Goal: Information Seeking & Learning: Learn about a topic

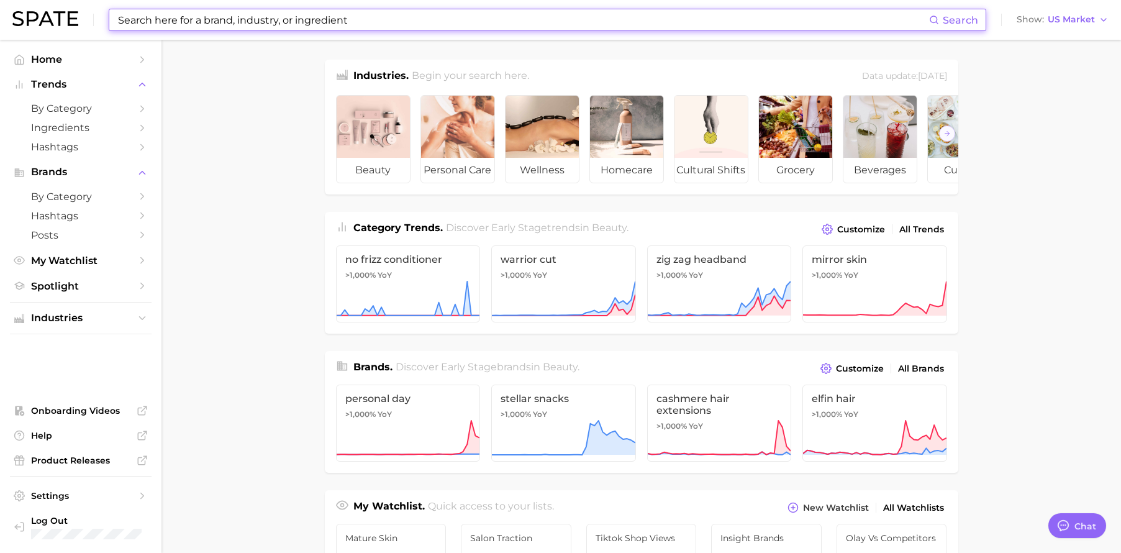
click at [339, 22] on input at bounding box center [523, 19] width 812 height 21
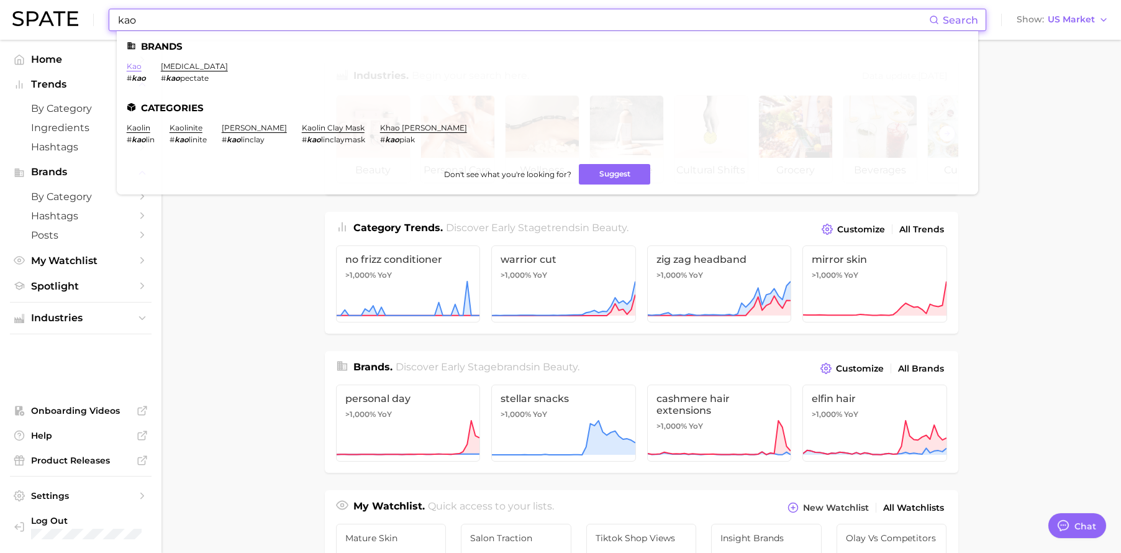
type input "kao"
click at [127, 62] on link "kao" at bounding box center [134, 65] width 15 height 9
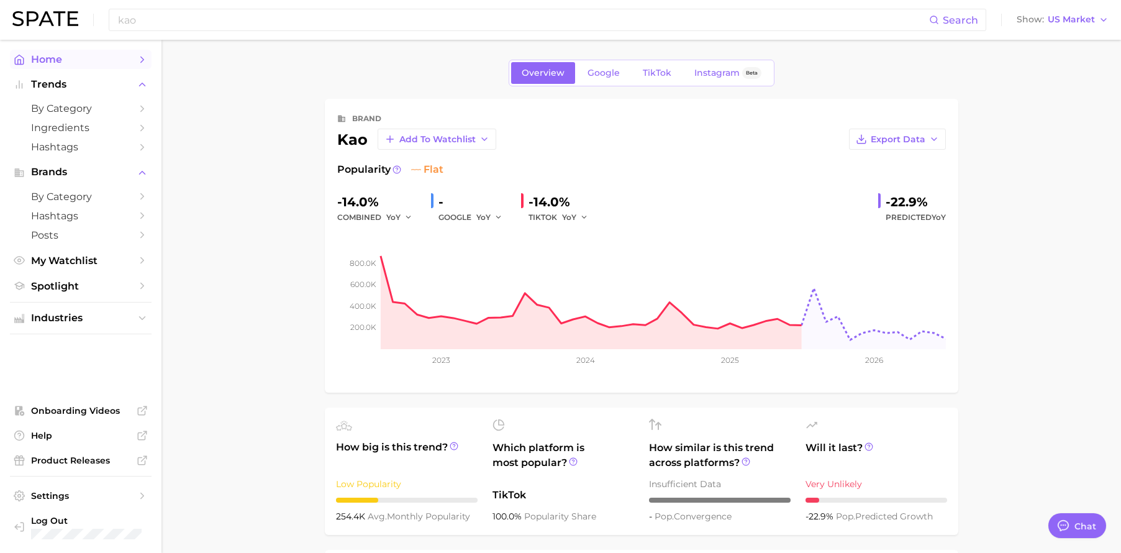
click at [78, 61] on span "Home" at bounding box center [80, 59] width 99 height 12
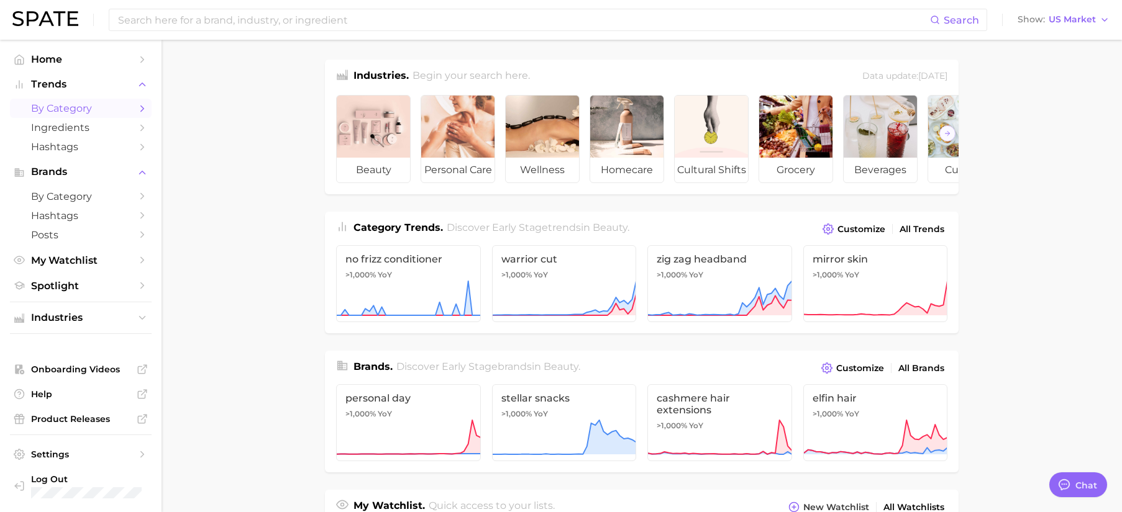
click at [94, 109] on span "by Category" at bounding box center [80, 108] width 99 height 12
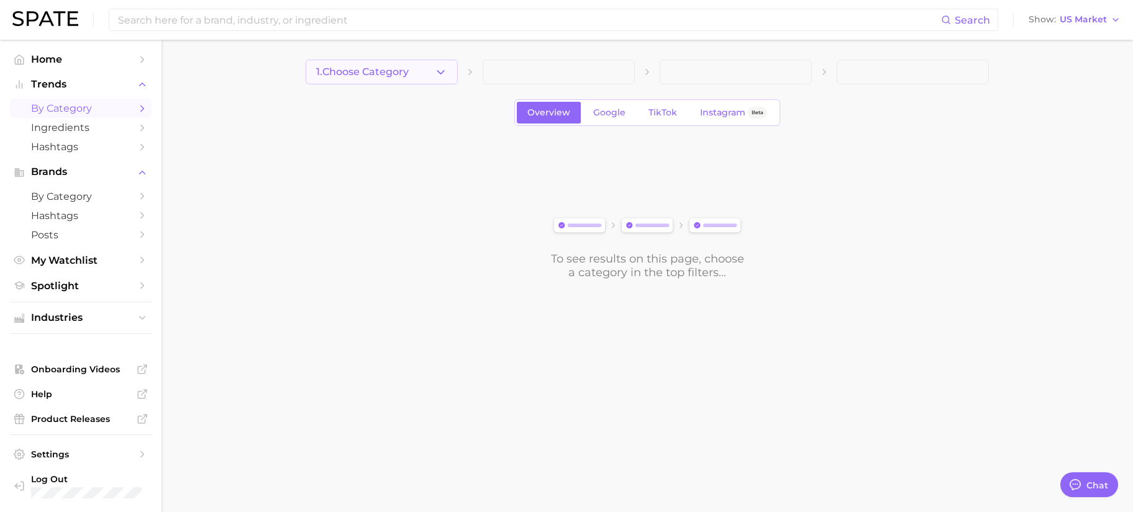
click at [386, 72] on span "1. Choose Category" at bounding box center [362, 71] width 93 height 11
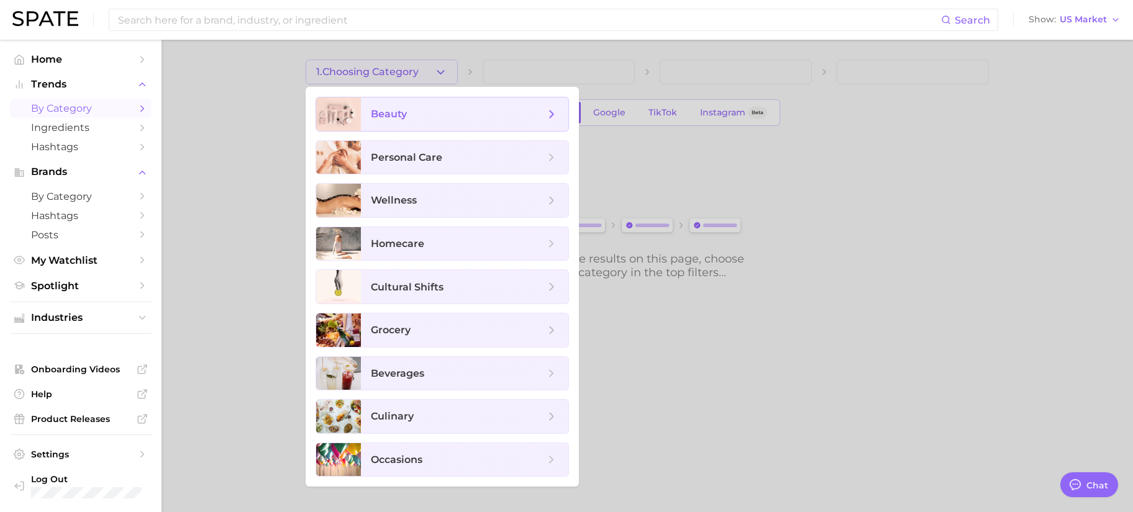
click at [408, 116] on span "beauty" at bounding box center [458, 114] width 174 height 14
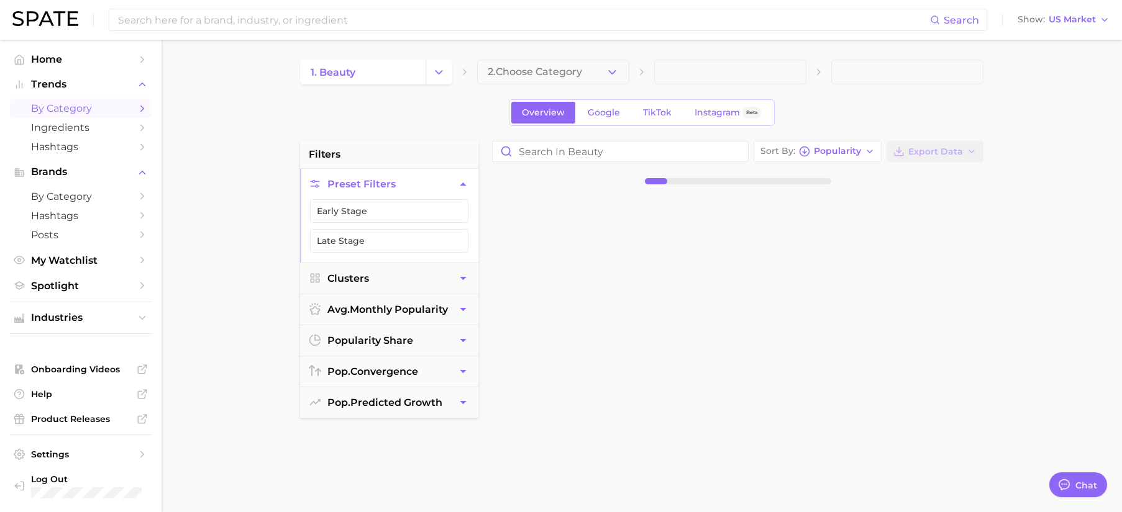
click at [544, 73] on span "2. Choose Category" at bounding box center [535, 71] width 94 height 11
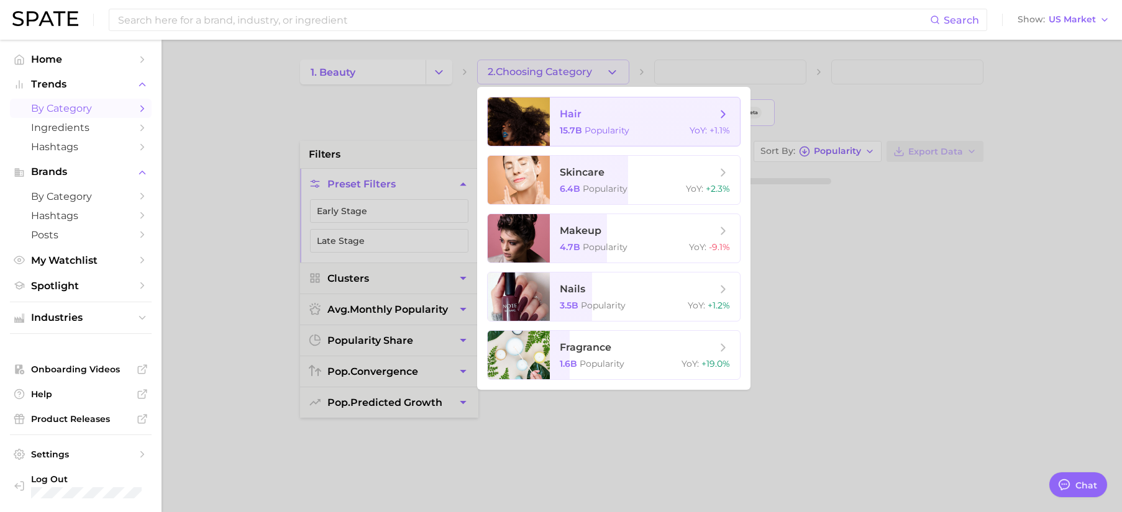
click at [671, 110] on span "hair" at bounding box center [638, 114] width 157 height 14
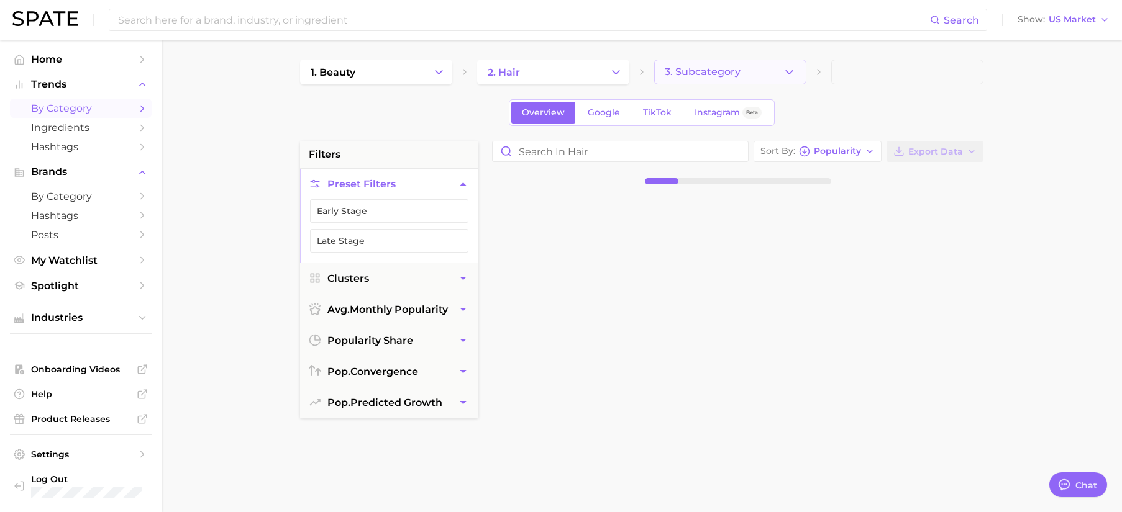
click at [735, 73] on span "3. Subcategory" at bounding box center [703, 71] width 76 height 11
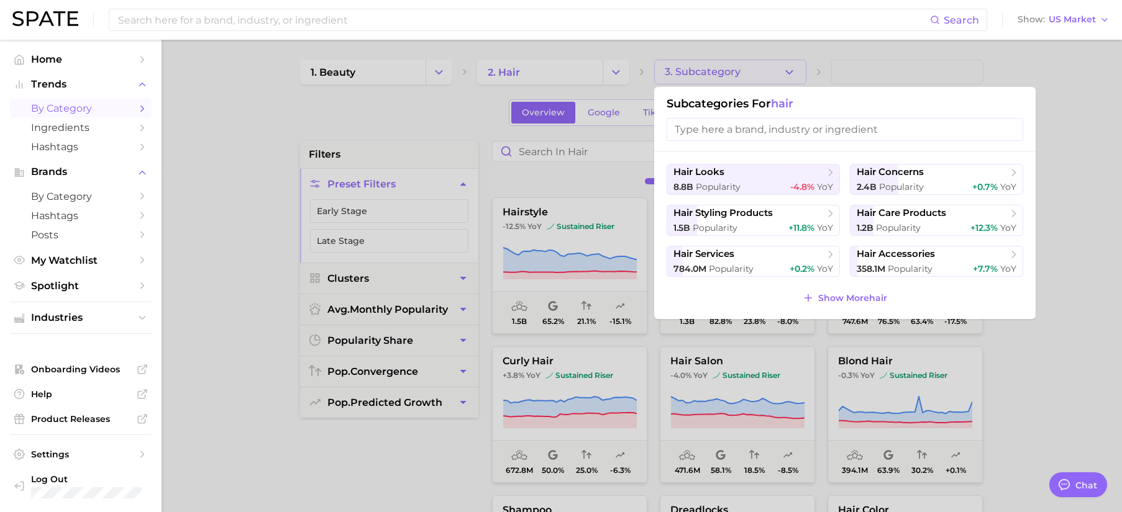
click at [989, 79] on div at bounding box center [561, 256] width 1122 height 512
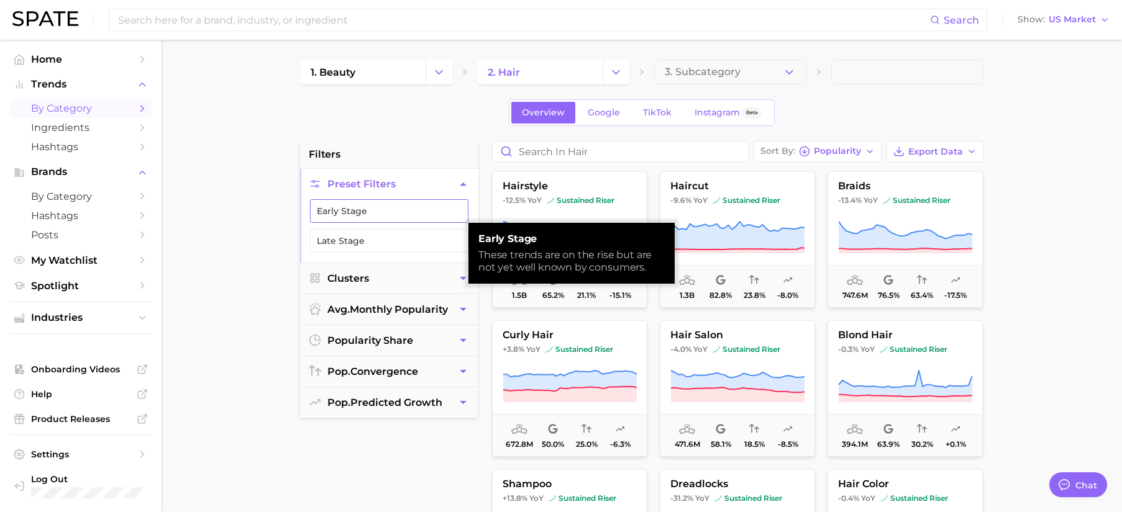
click at [376, 217] on button "Early Stage" at bounding box center [389, 211] width 158 height 24
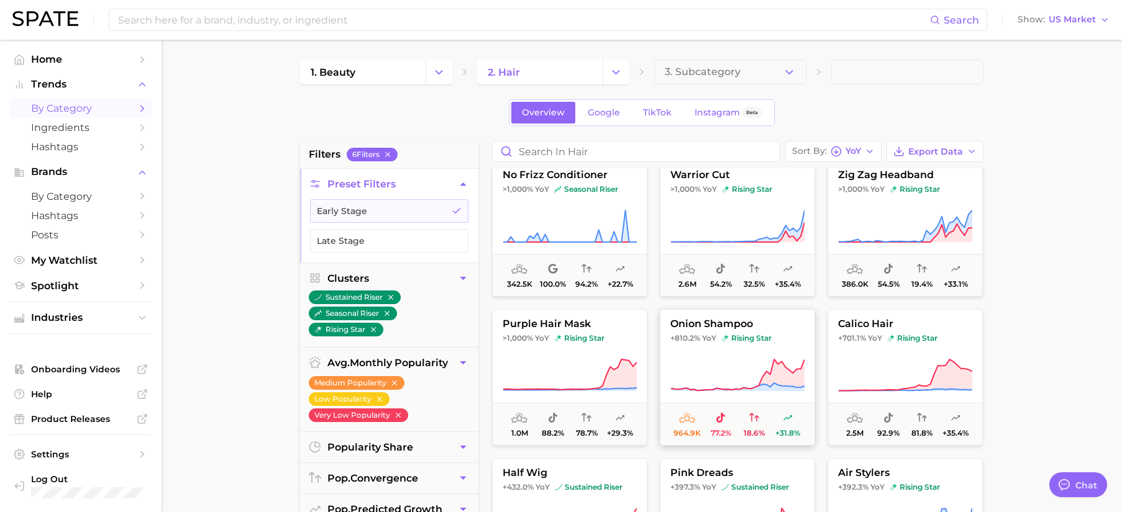
scroll to position [33, 0]
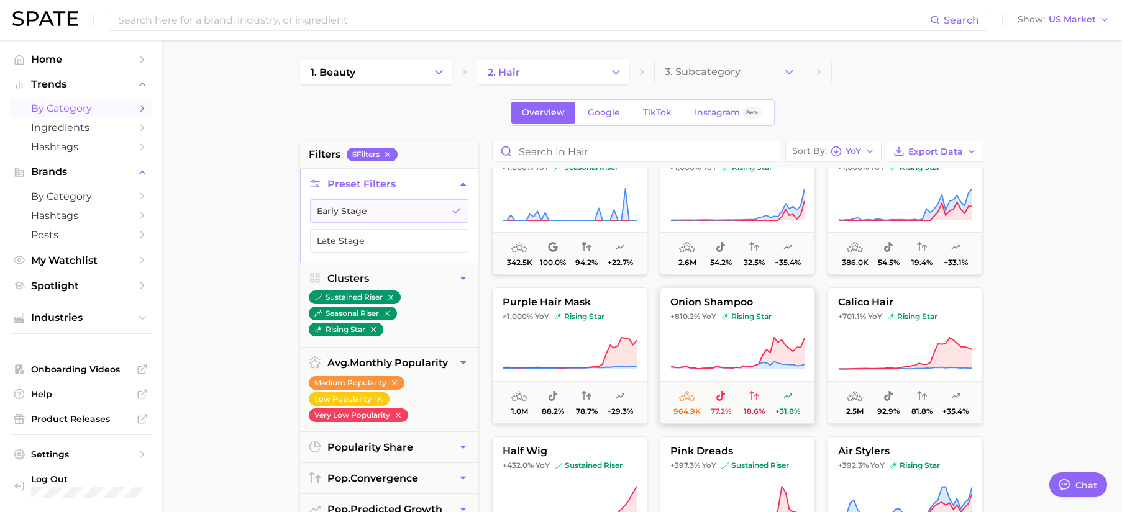
click at [749, 358] on icon at bounding box center [737, 354] width 134 height 35
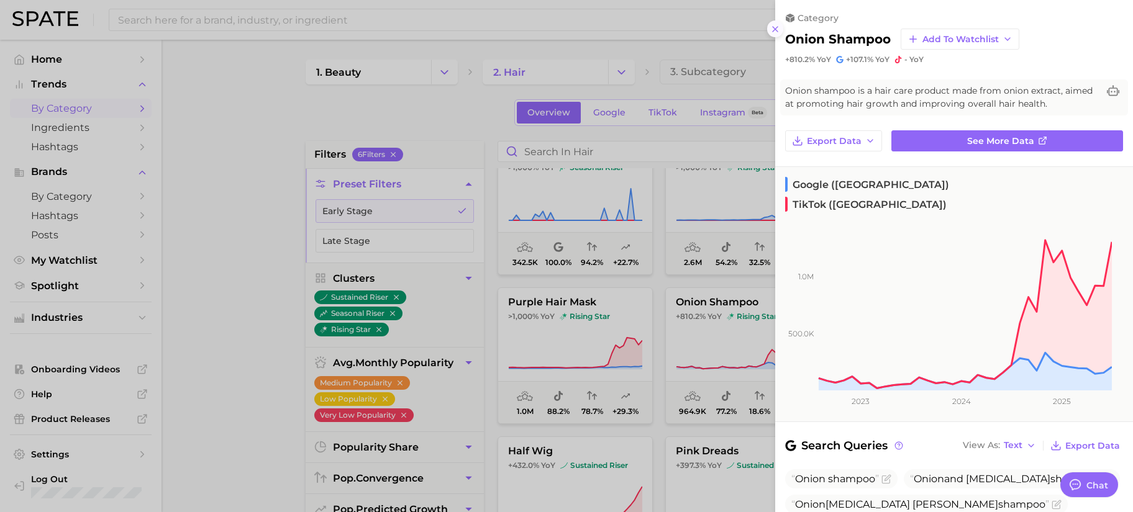
click at [774, 29] on line at bounding box center [775, 29] width 5 height 5
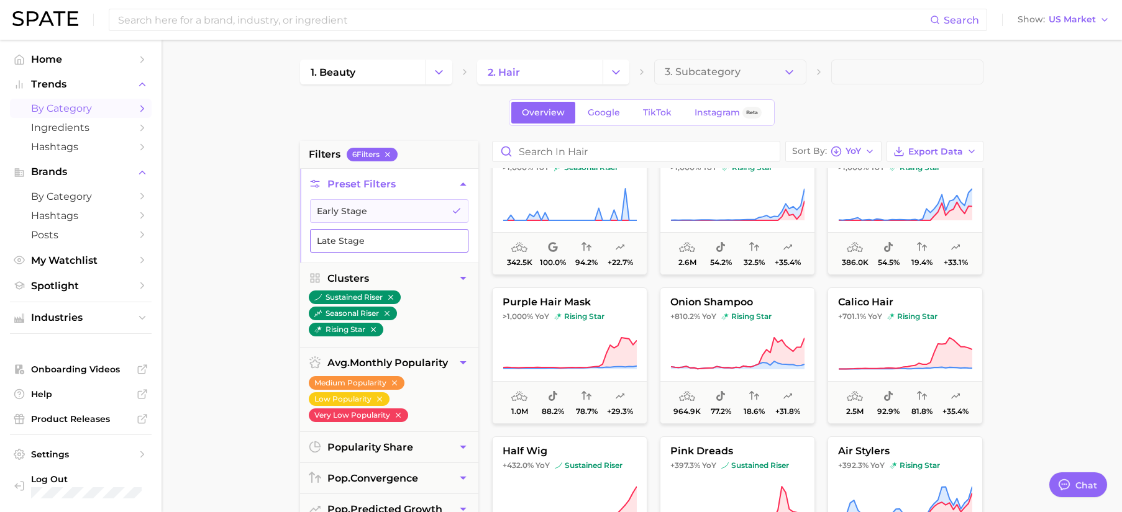
click at [398, 242] on button "Late Stage" at bounding box center [389, 241] width 158 height 24
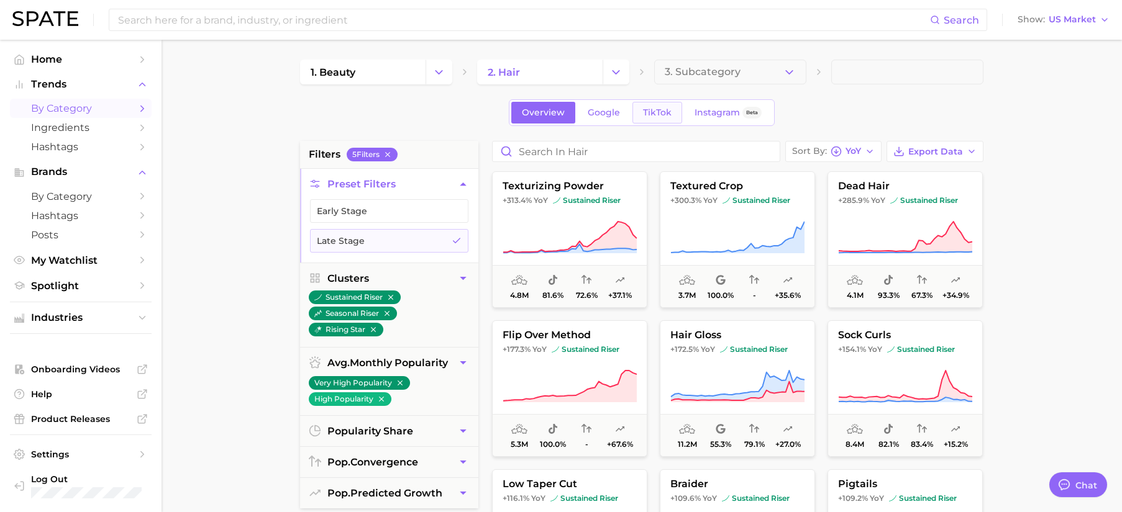
click at [666, 119] on link "TikTok" at bounding box center [657, 113] width 50 height 22
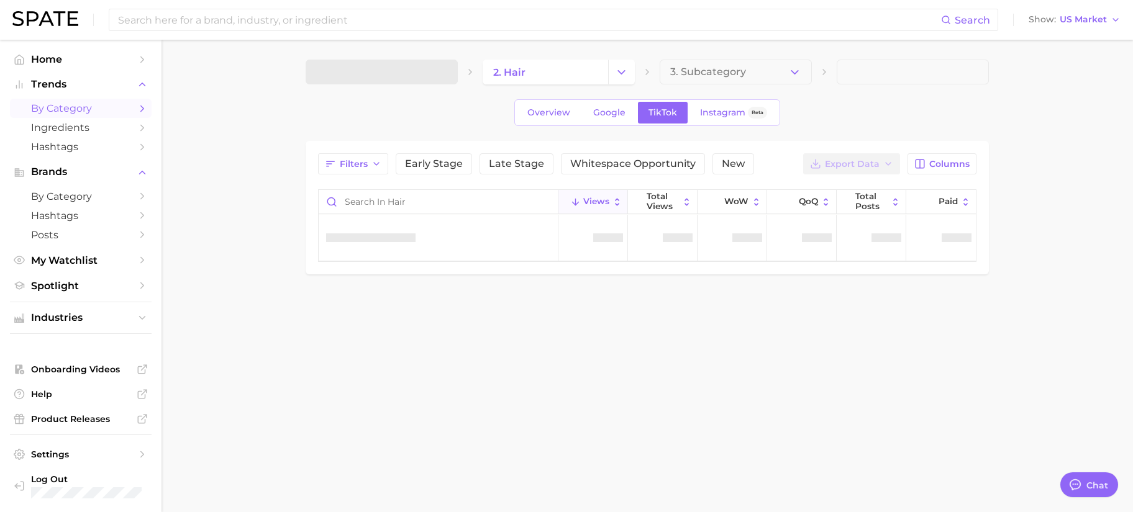
type textarea "x"
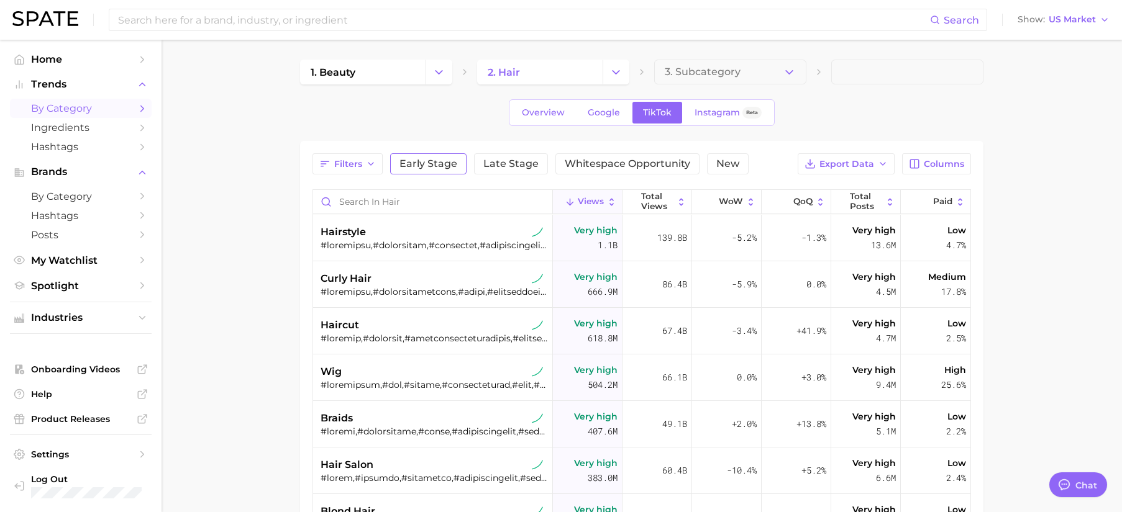
click at [447, 162] on span "Early Stage" at bounding box center [428, 164] width 58 height 10
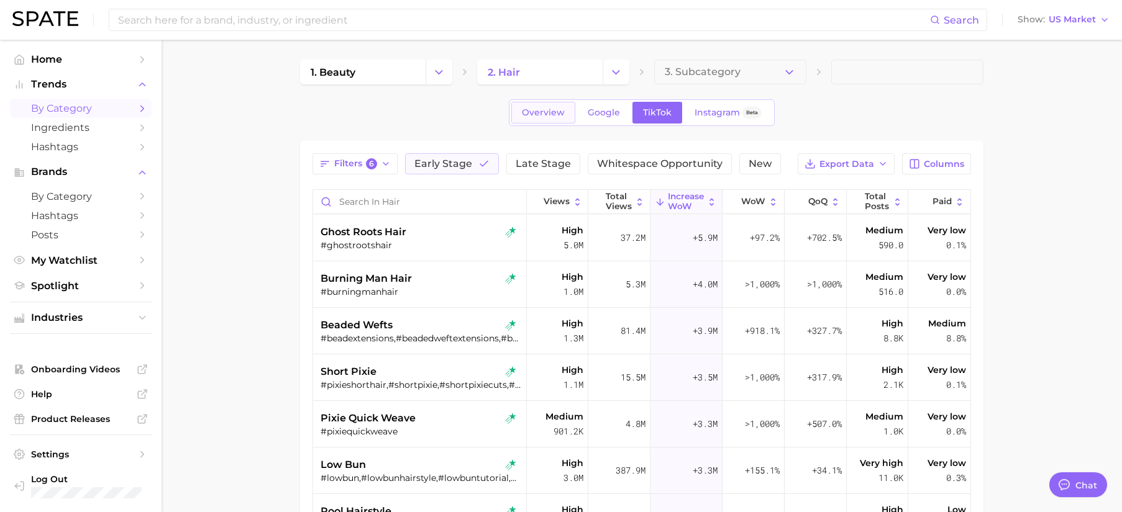
click at [538, 118] on link "Overview" at bounding box center [543, 113] width 64 height 22
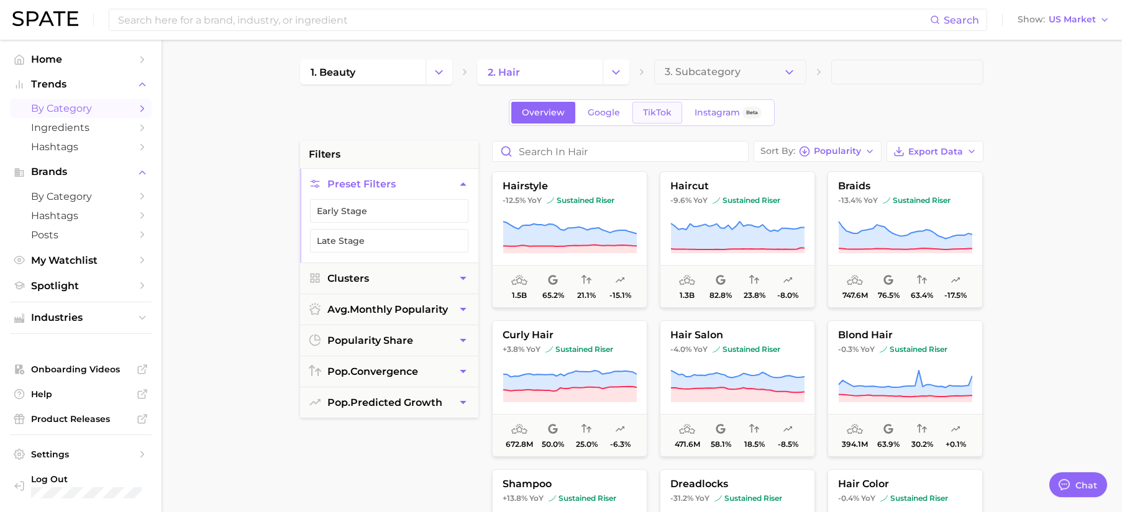
click at [668, 116] on span "TikTok" at bounding box center [657, 112] width 29 height 11
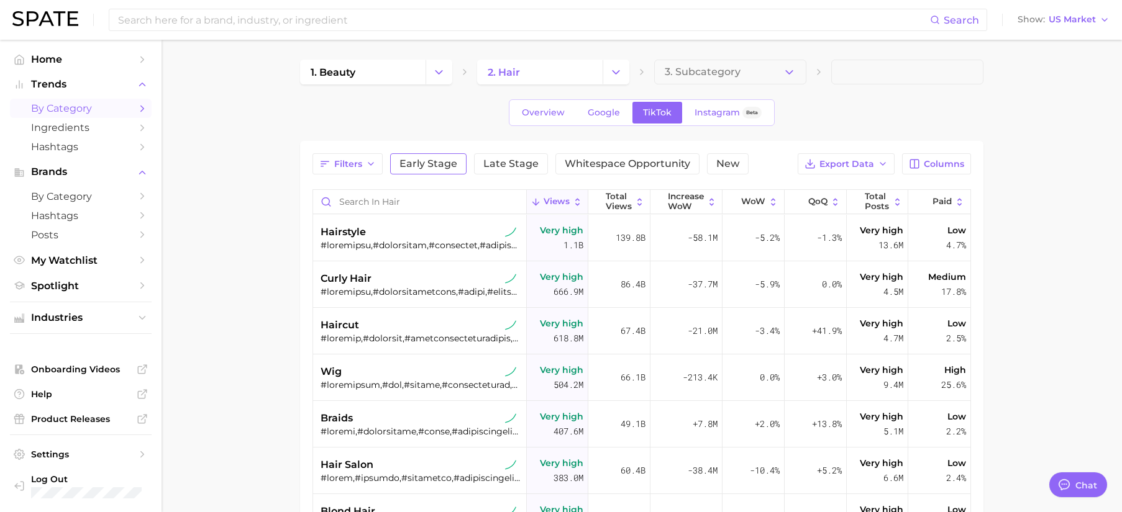
click at [419, 166] on span "Early Stage" at bounding box center [428, 164] width 58 height 10
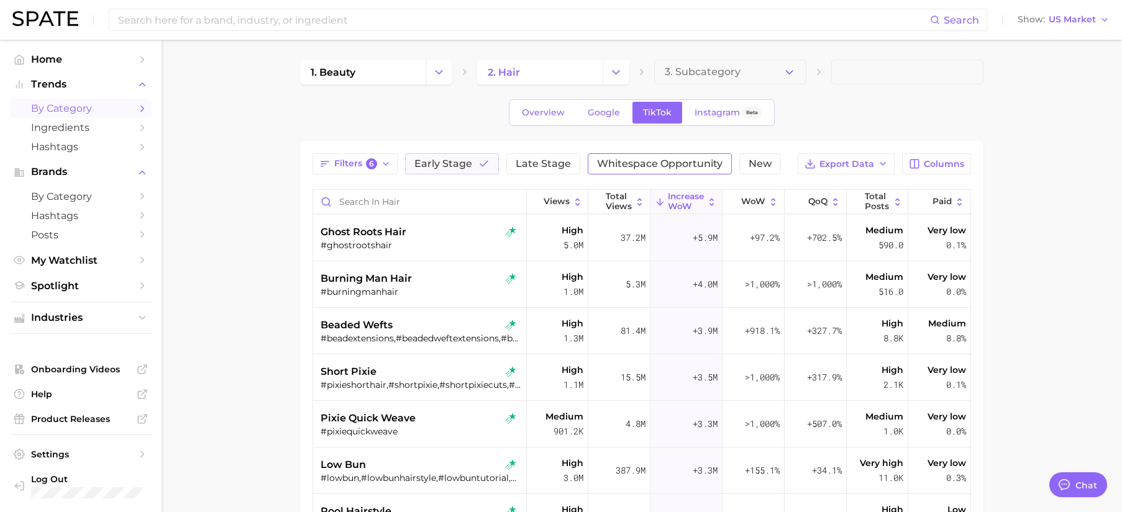
click at [612, 161] on span "Whitespace Opportunity" at bounding box center [659, 164] width 125 height 10
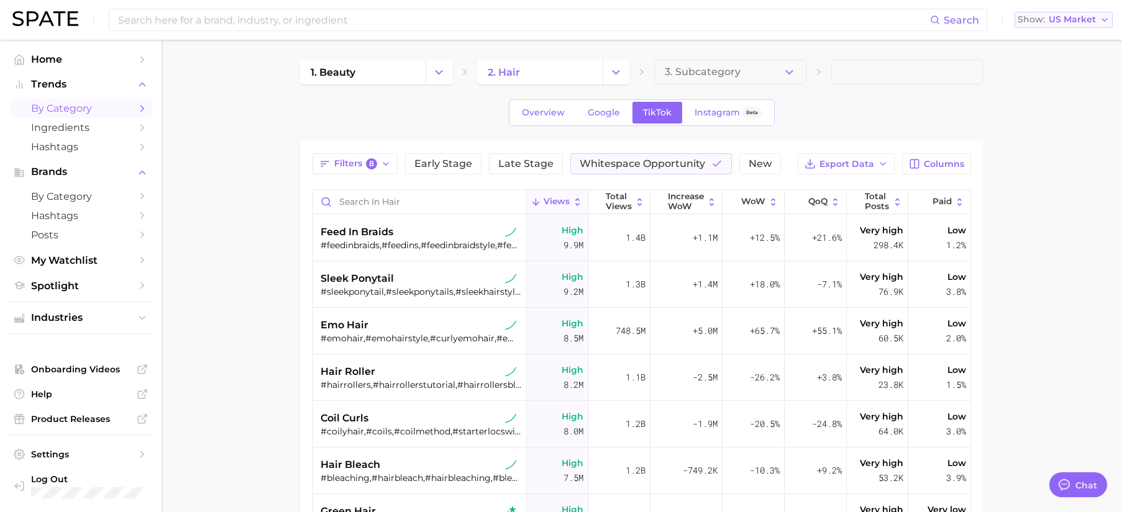
click at [1090, 25] on button "Show US Market" at bounding box center [1063, 20] width 98 height 16
click at [535, 119] on link "Overview" at bounding box center [543, 113] width 64 height 22
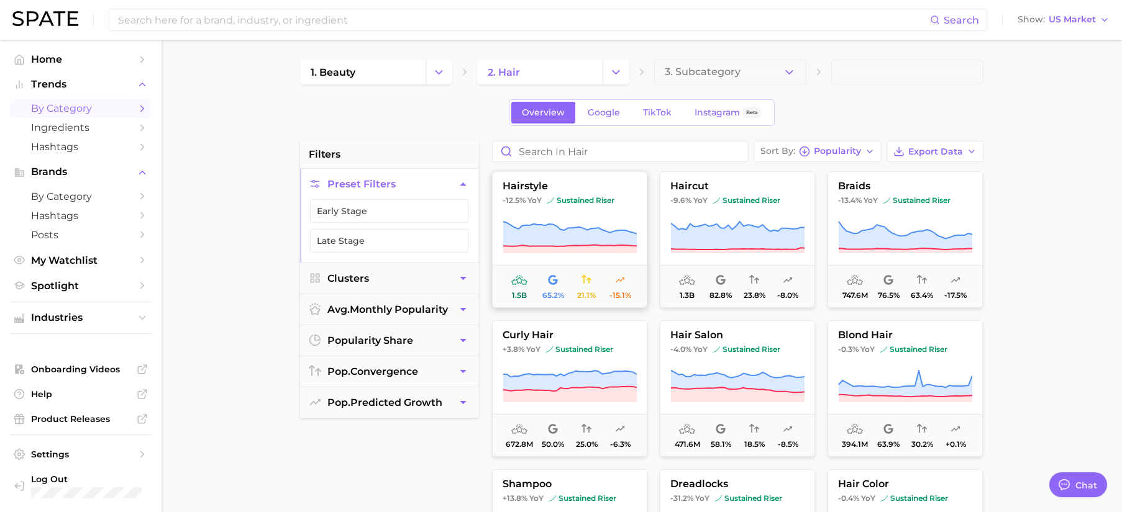
click at [591, 209] on button "hairstyle -12.5% YoY sustained riser 1.5b 65.2% 21.1% -15.1%" at bounding box center [569, 239] width 155 height 137
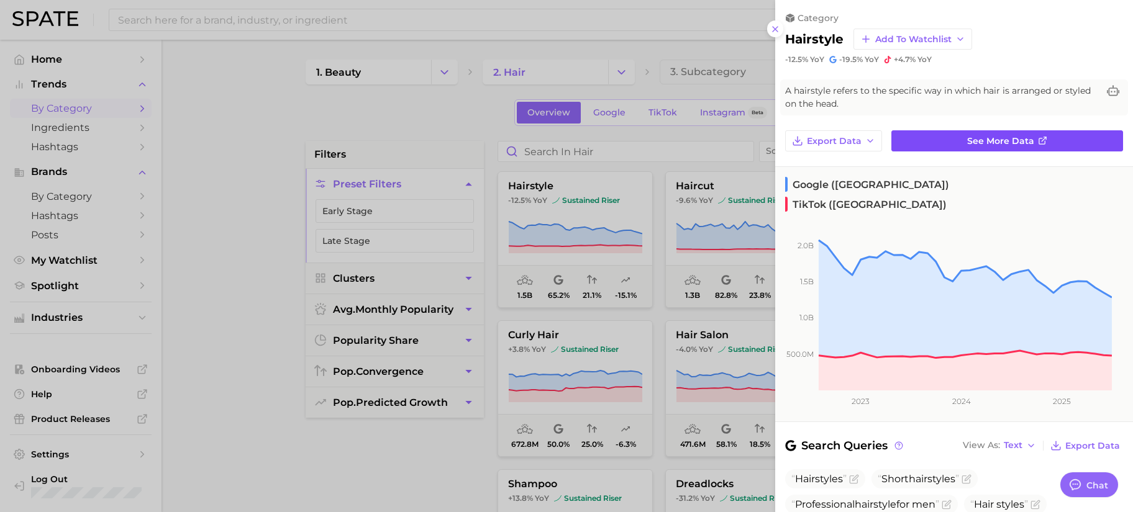
click at [1038, 143] on icon at bounding box center [1043, 141] width 10 height 10
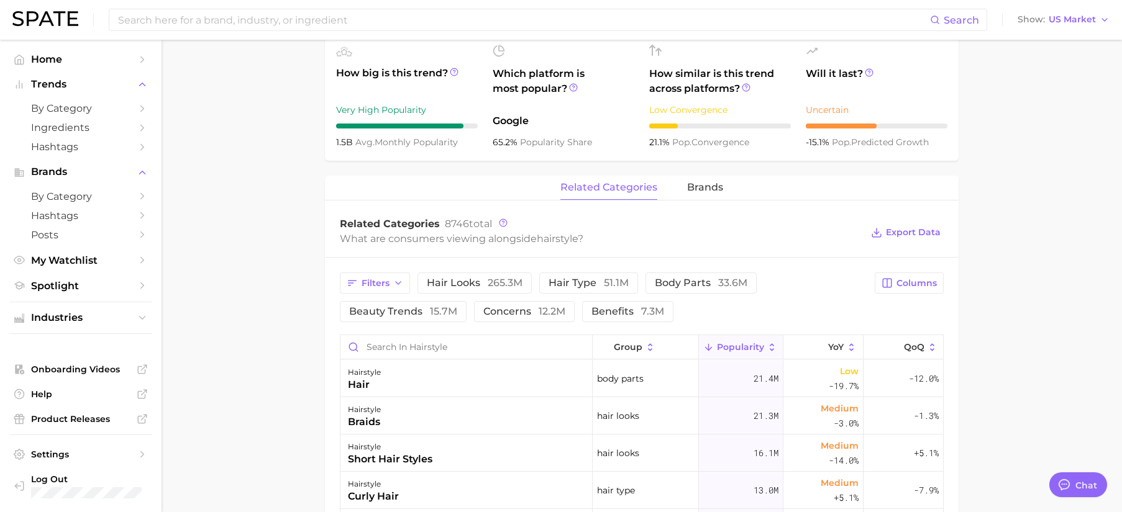
scroll to position [400, 0]
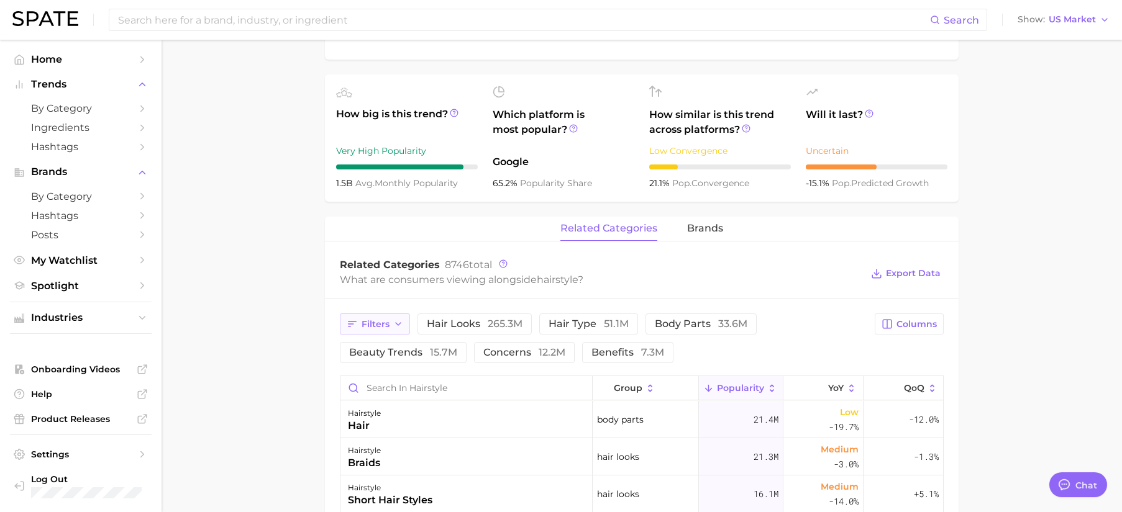
click at [386, 328] on span "Filters" at bounding box center [376, 324] width 28 height 11
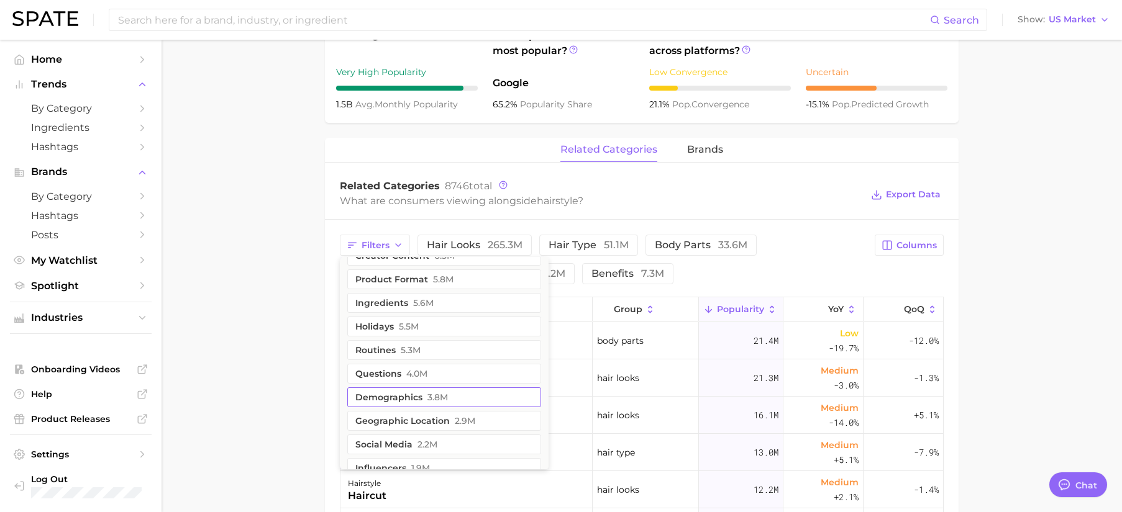
scroll to position [19, 0]
click at [448, 422] on button "geographic location 2.9m" at bounding box center [444, 421] width 194 height 20
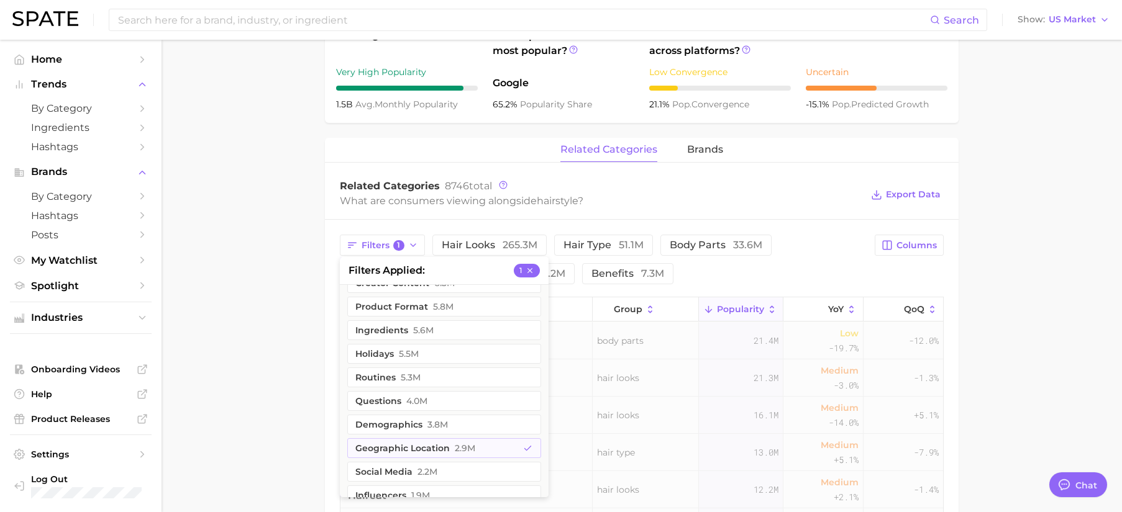
click at [986, 294] on main "1. hair 2. hair looks 3. hair styles 4. hairstyle Overview Google TikTok Instag…" at bounding box center [642, 224] width 960 height 1326
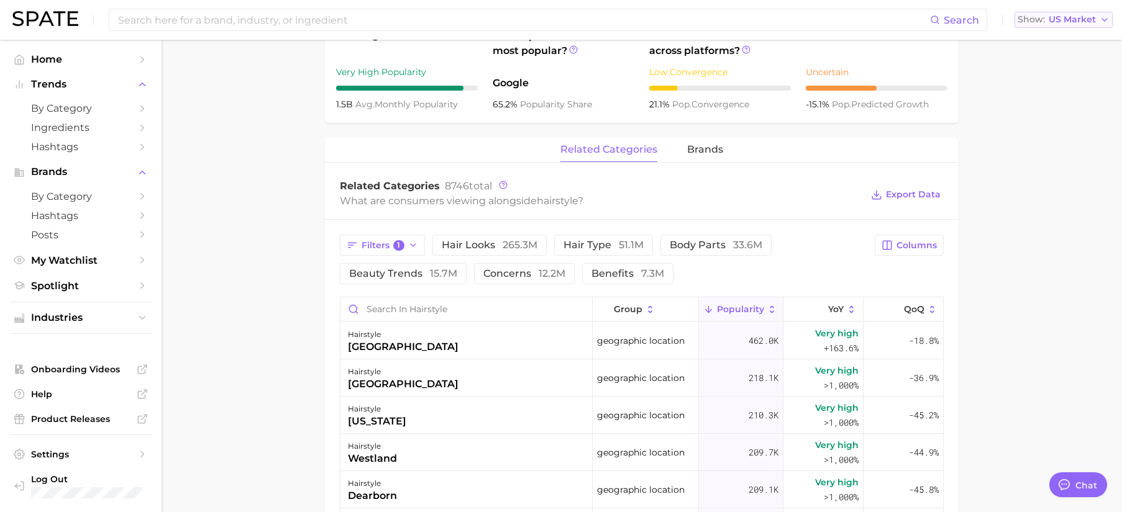
click at [1081, 23] on span "US Market" at bounding box center [1072, 19] width 47 height 7
click at [1067, 152] on button "Global" at bounding box center [1058, 152] width 109 height 22
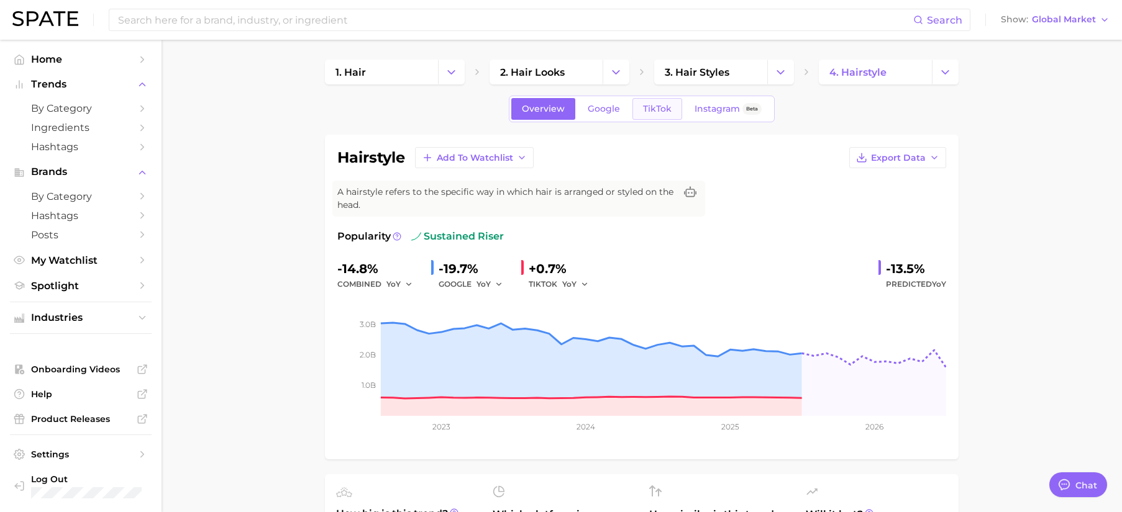
click at [657, 107] on span "TikTok" at bounding box center [657, 109] width 29 height 11
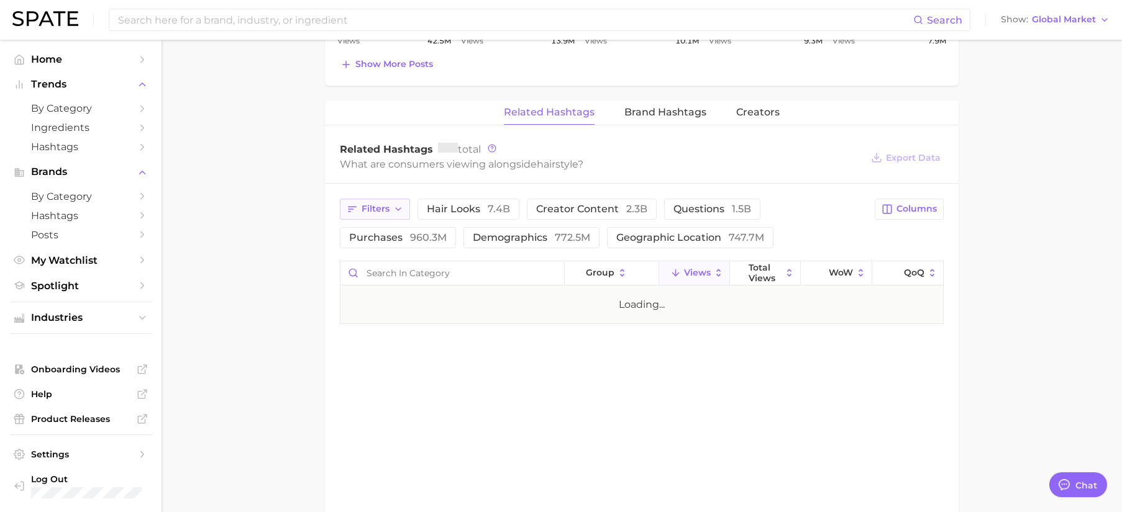
scroll to position [904, 0]
click at [388, 209] on span "Filters" at bounding box center [376, 209] width 28 height 11
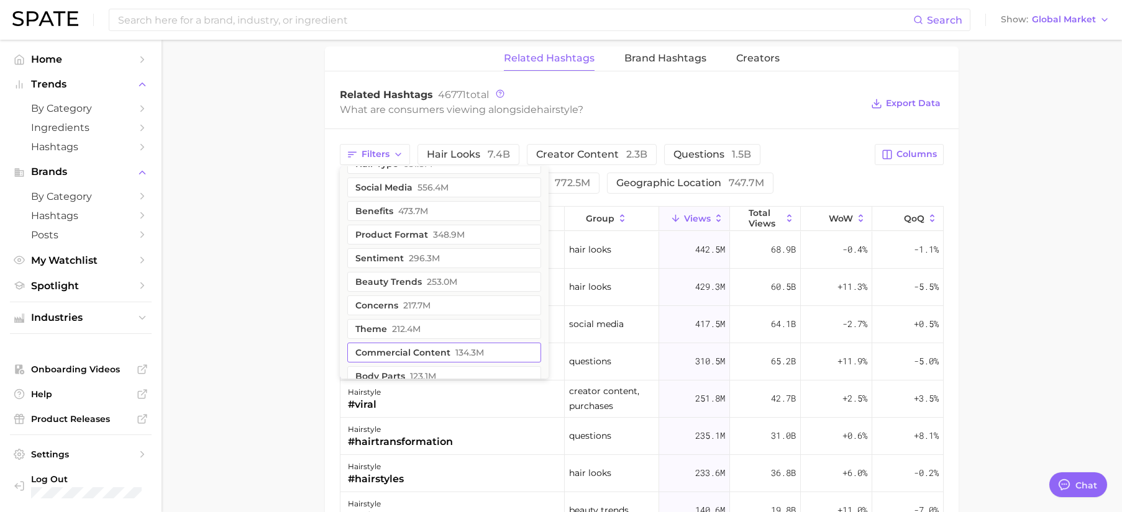
scroll to position [0, 0]
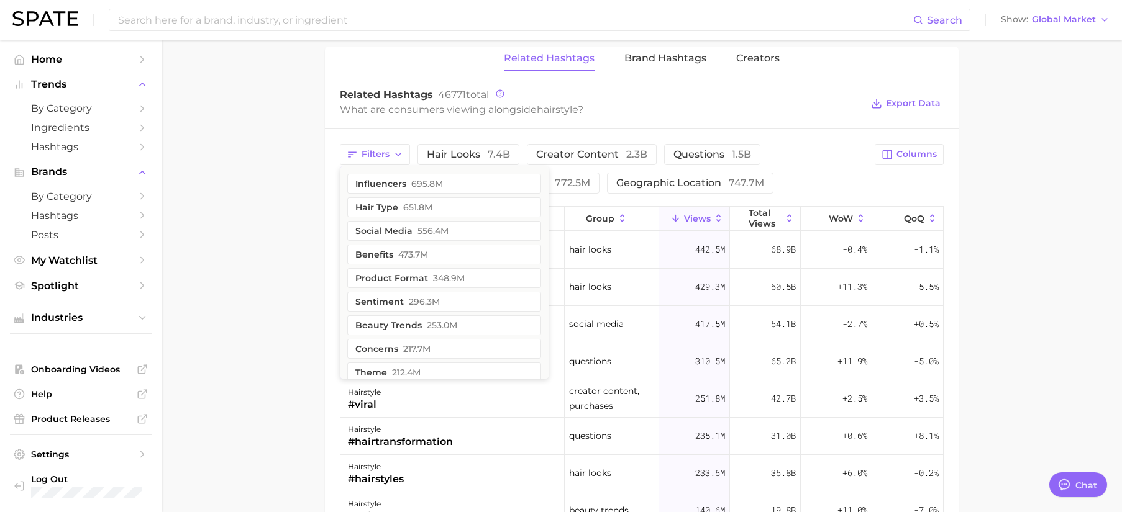
click at [793, 171] on div "Filters influencers 695.8m hair type 651.8m social media 556.4m benefits 473.7m…" at bounding box center [603, 169] width 527 height 50
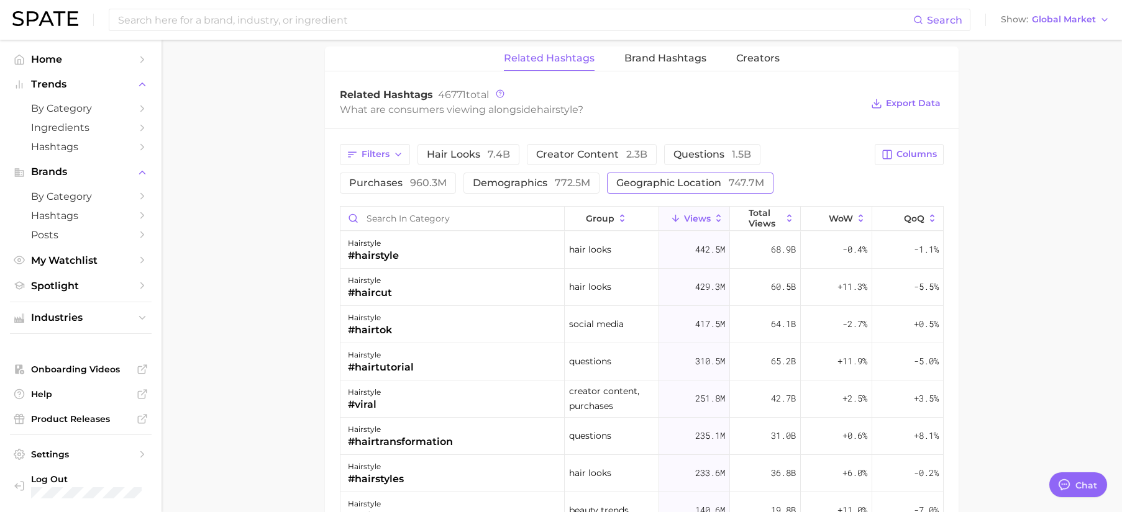
click at [747, 186] on span "747.7m" at bounding box center [746, 183] width 35 height 12
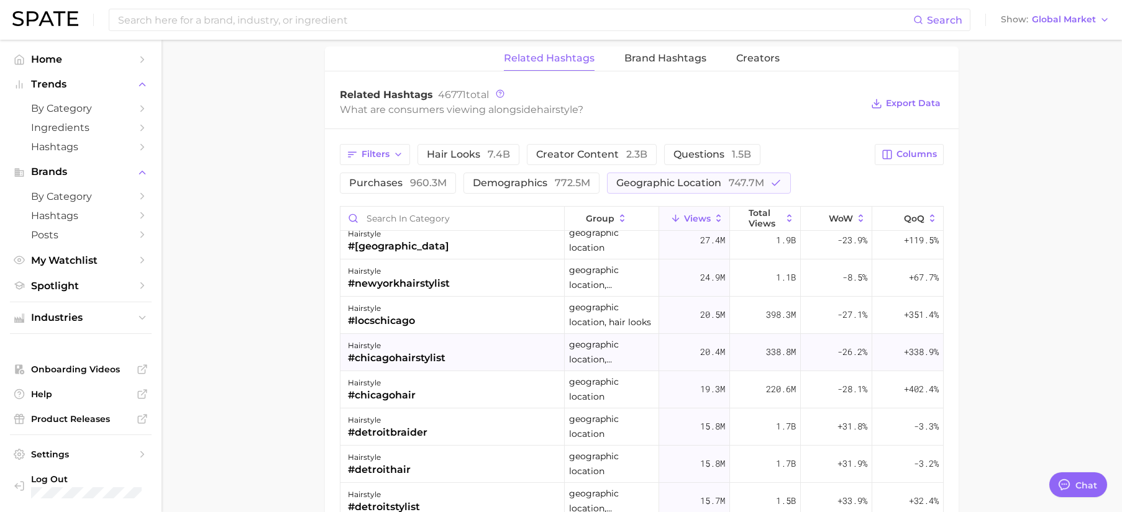
scroll to position [20, 0]
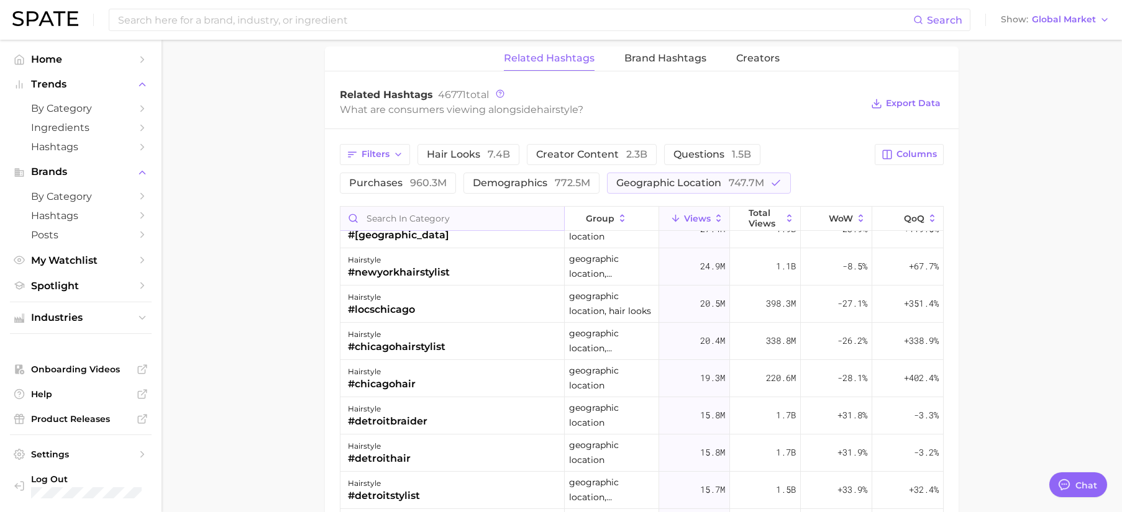
click at [462, 222] on input "Search in category" at bounding box center [452, 219] width 224 height 24
type input "[GEOGRAPHIC_DATA]"
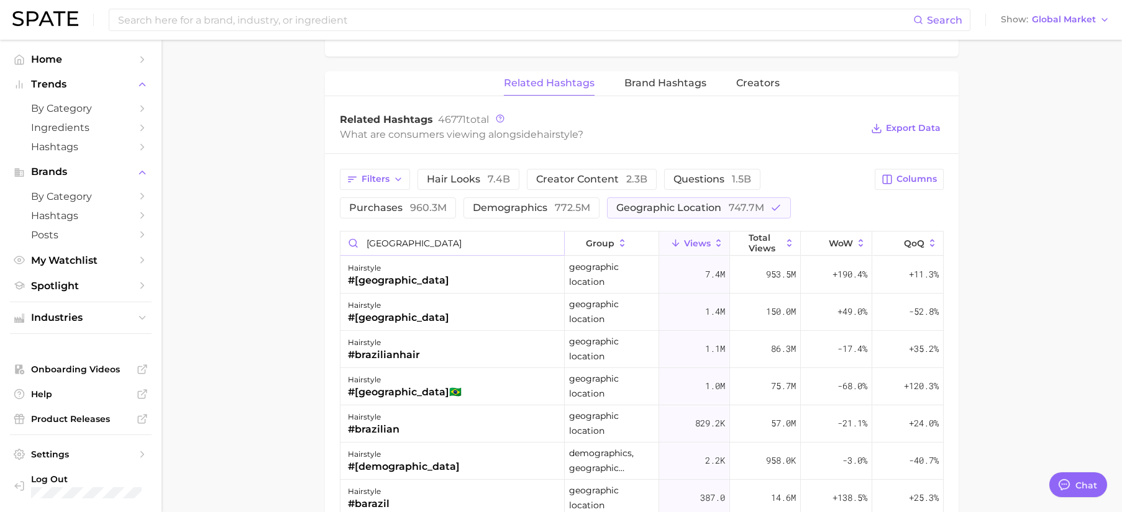
scroll to position [924, 0]
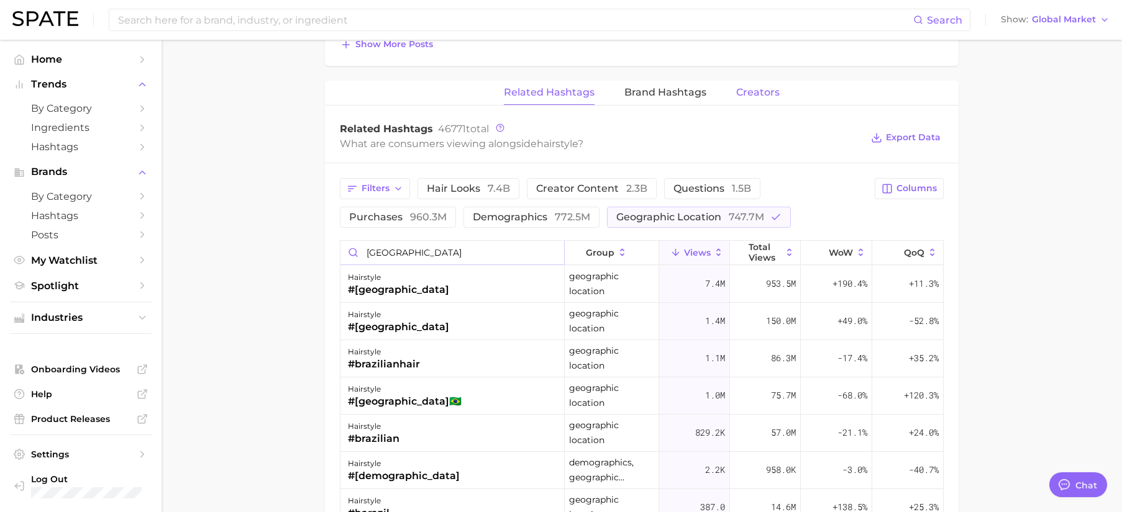
click at [766, 93] on span "Creators" at bounding box center [757, 92] width 43 height 11
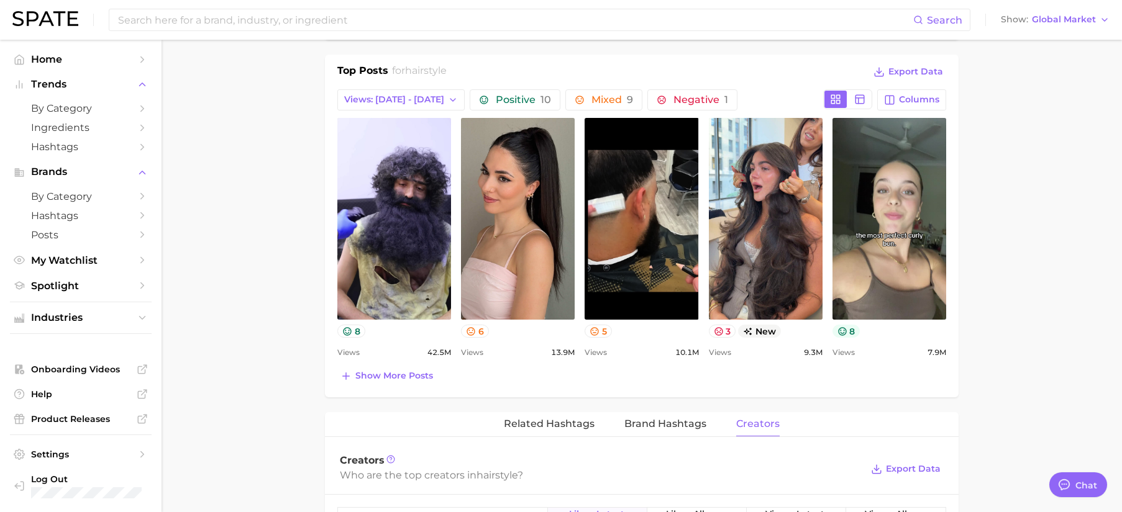
scroll to position [591, 0]
click at [850, 337] on button "8" at bounding box center [846, 331] width 28 height 13
click at [725, 335] on button "3" at bounding box center [722, 331] width 27 height 13
click at [862, 100] on icon at bounding box center [859, 99] width 11 height 11
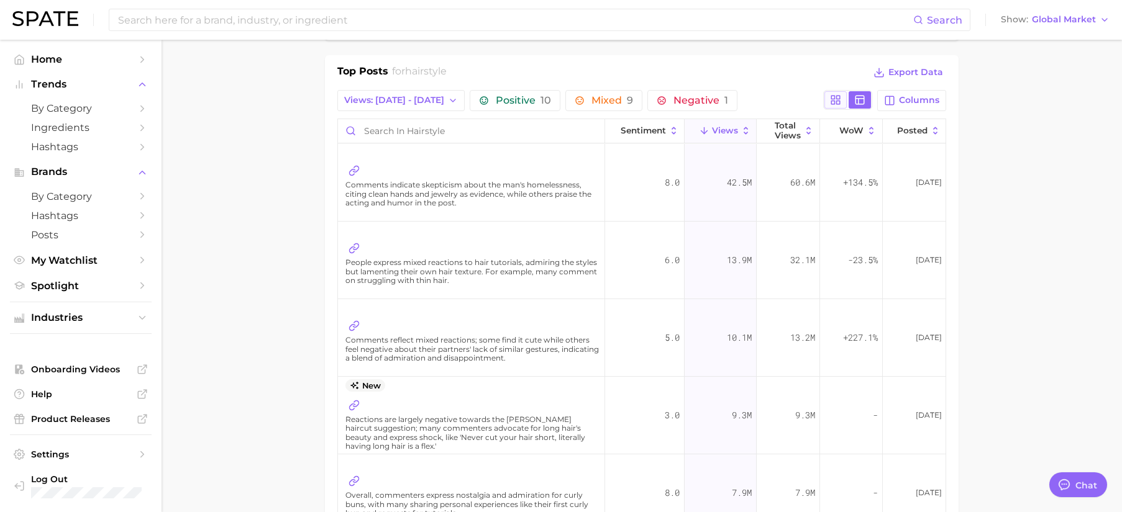
click at [842, 93] on button at bounding box center [835, 99] width 22 height 17
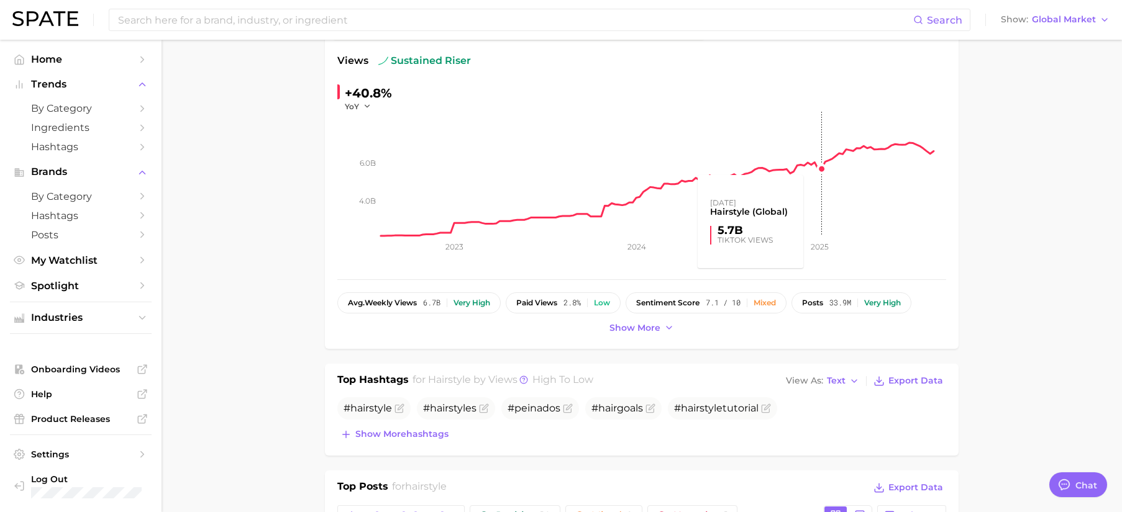
scroll to position [176, 0]
click at [647, 334] on button "Show more" at bounding box center [641, 327] width 71 height 17
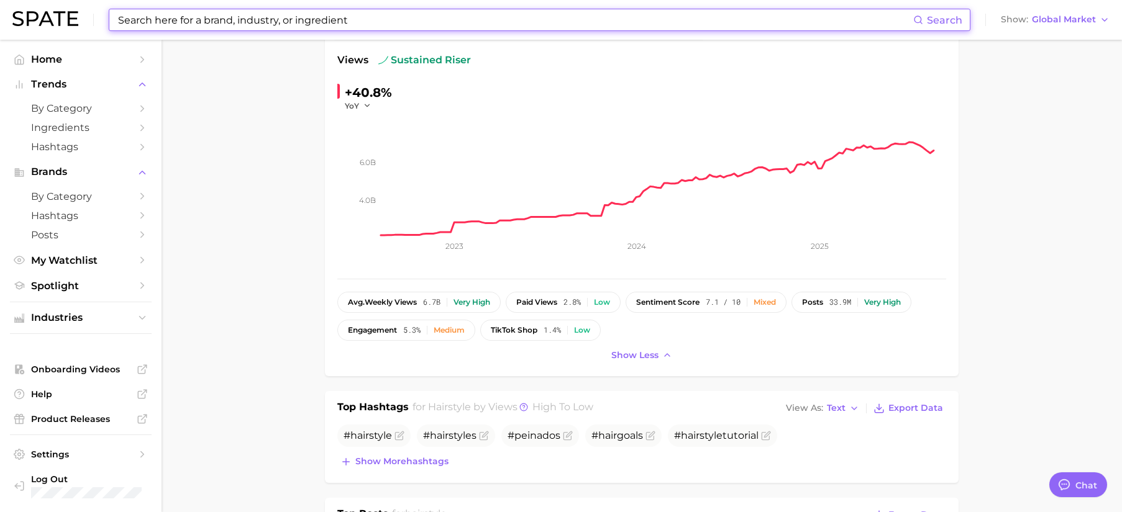
click at [229, 23] on input at bounding box center [515, 19] width 796 height 21
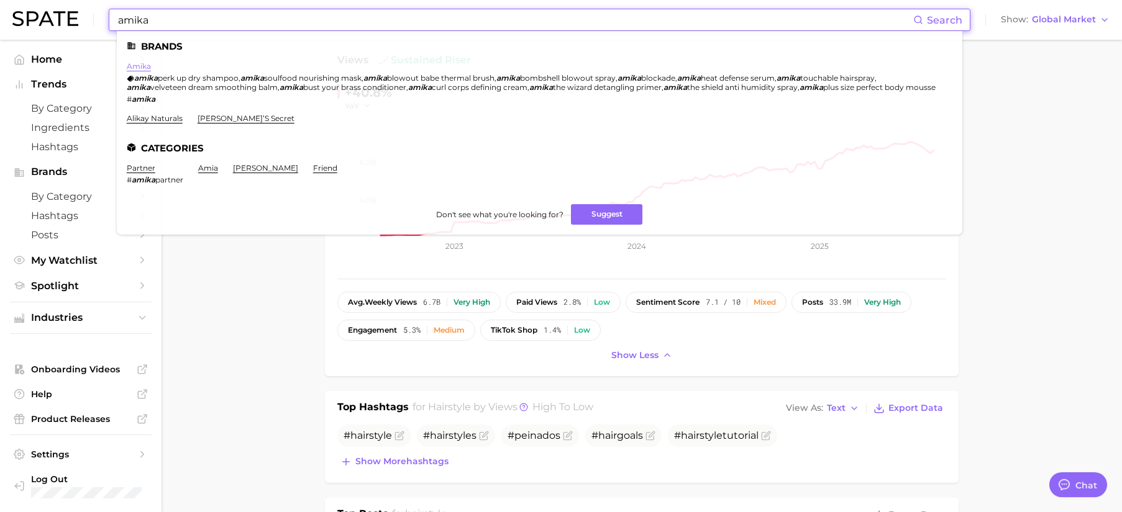
type input "amika"
click at [139, 66] on link "amika" at bounding box center [139, 65] width 24 height 9
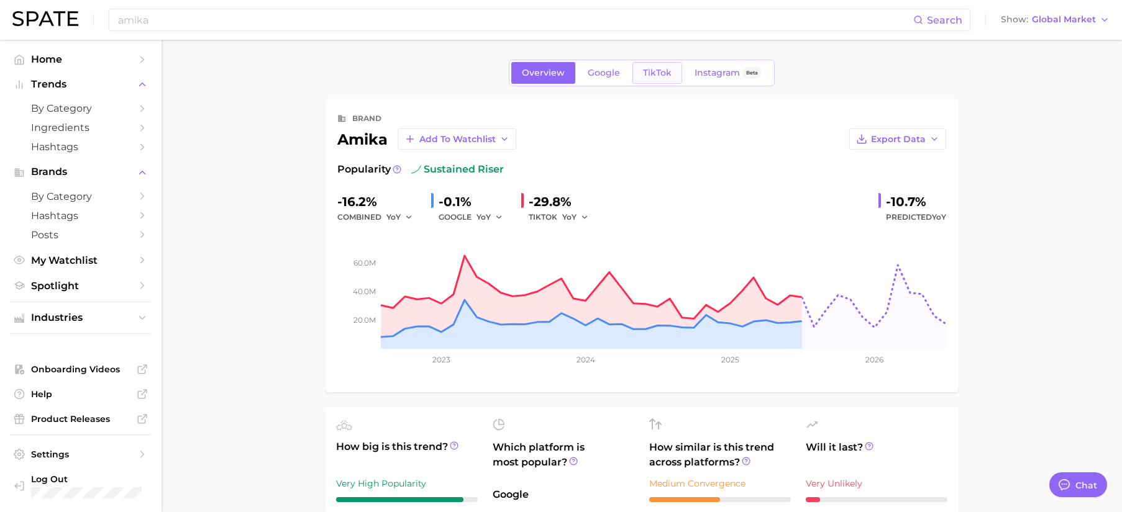
click at [643, 76] on span "TikTok" at bounding box center [657, 73] width 29 height 11
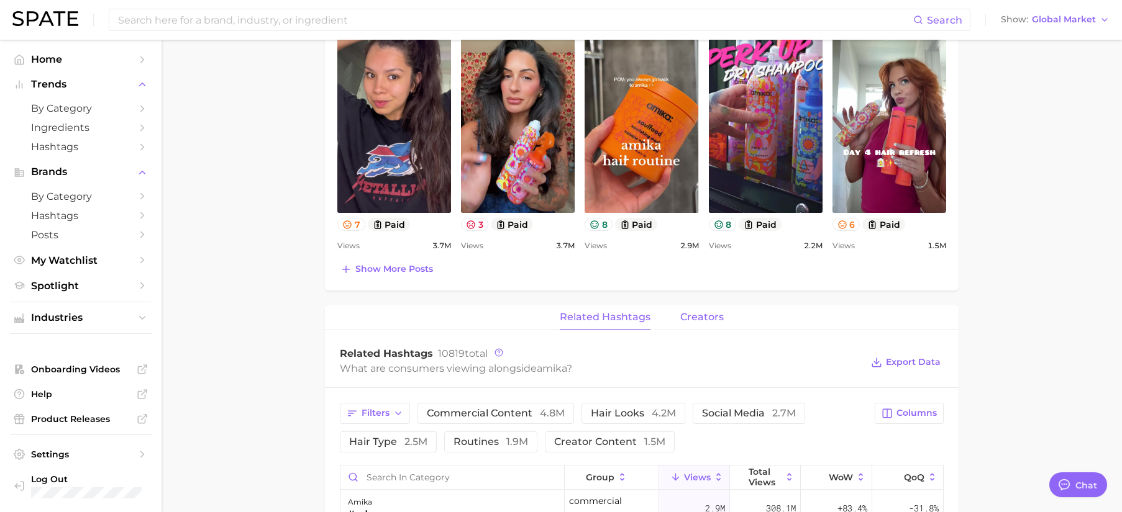
scroll to position [642, 0]
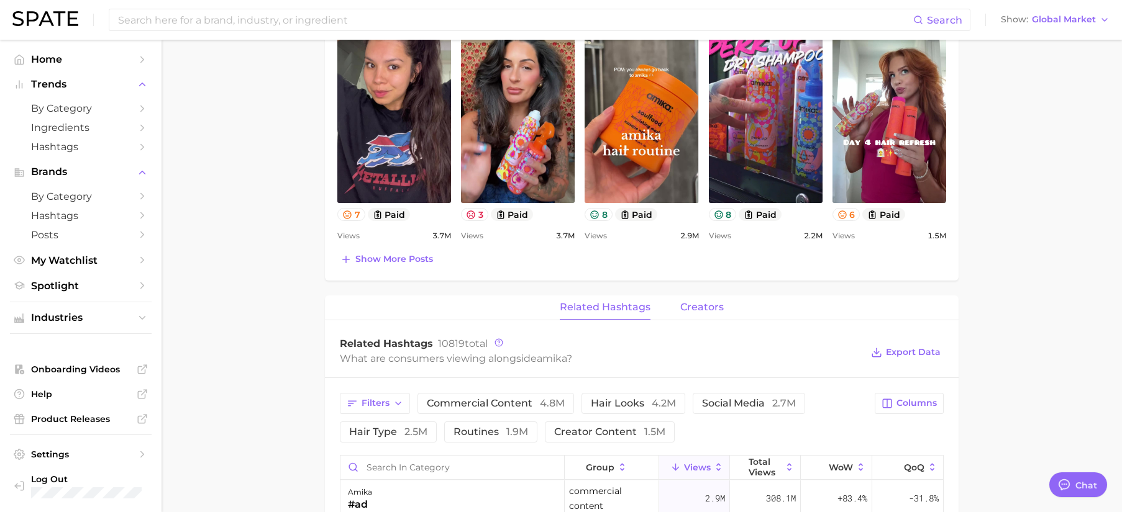
click at [716, 303] on span "creators" at bounding box center [701, 307] width 43 height 11
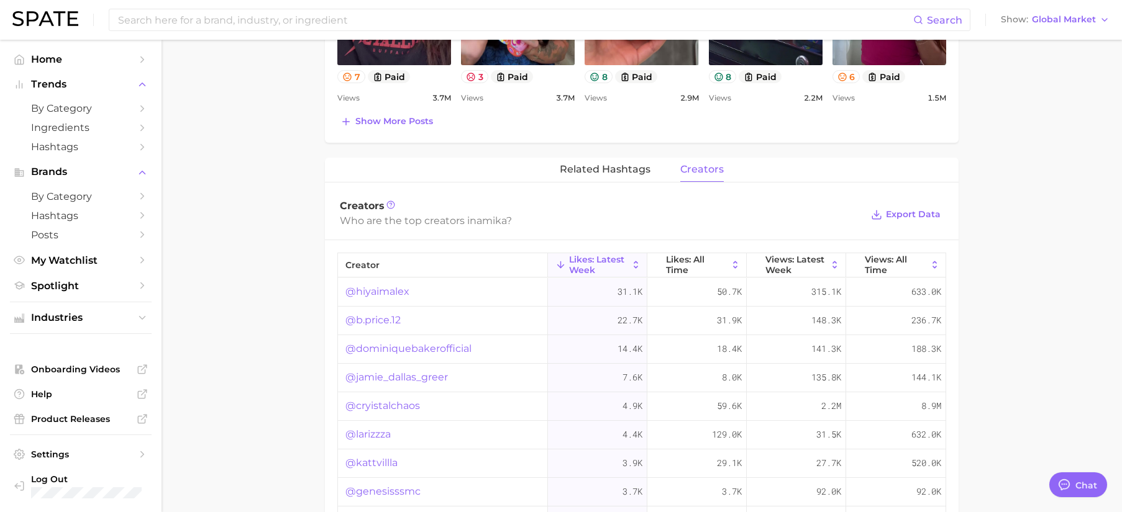
scroll to position [780, 0]
click at [612, 166] on span "related hashtags" at bounding box center [605, 168] width 91 height 11
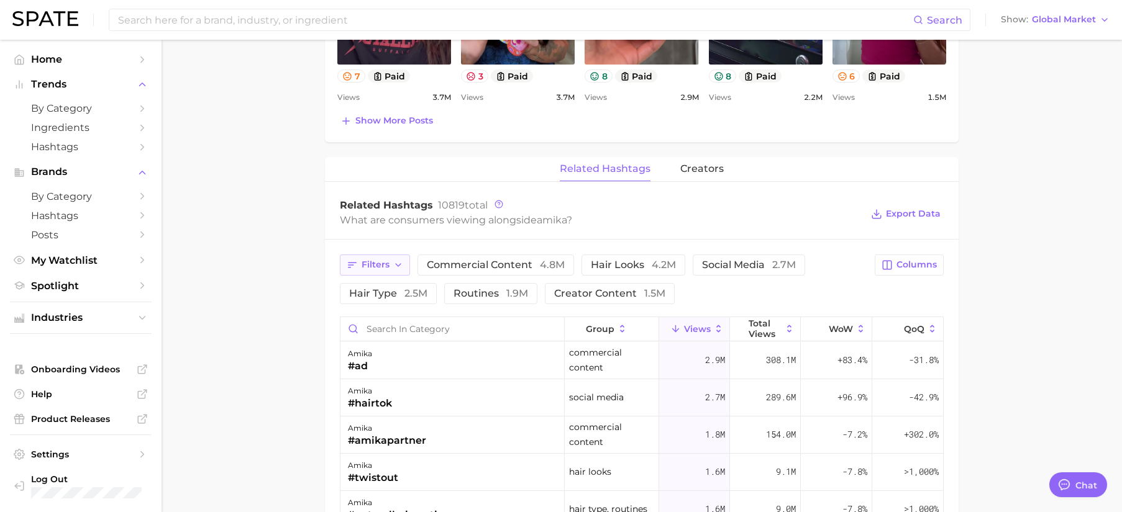
click at [401, 271] on button "Filters" at bounding box center [375, 265] width 70 height 21
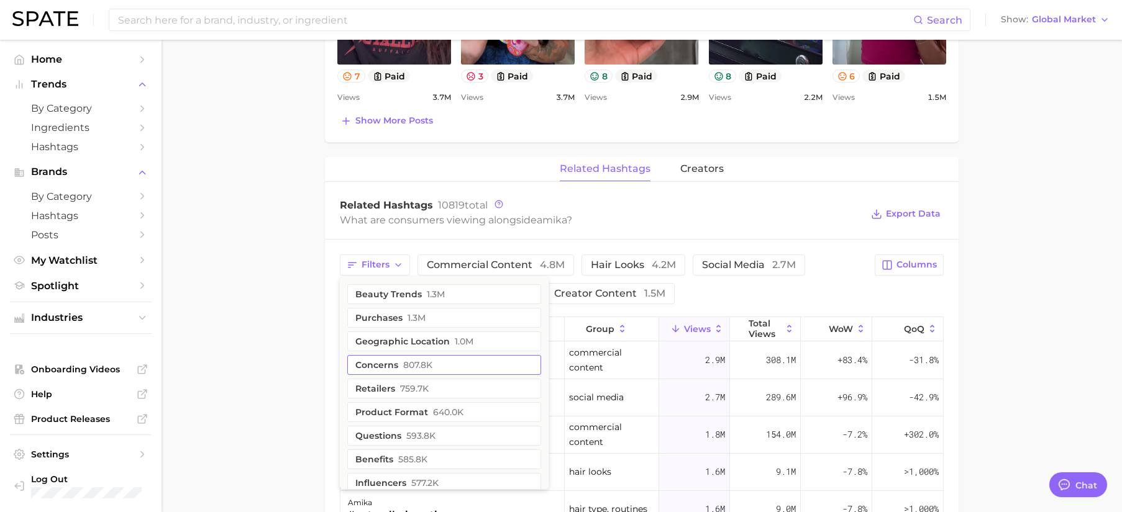
click at [445, 360] on button "concerns 807.8k" at bounding box center [444, 365] width 194 height 20
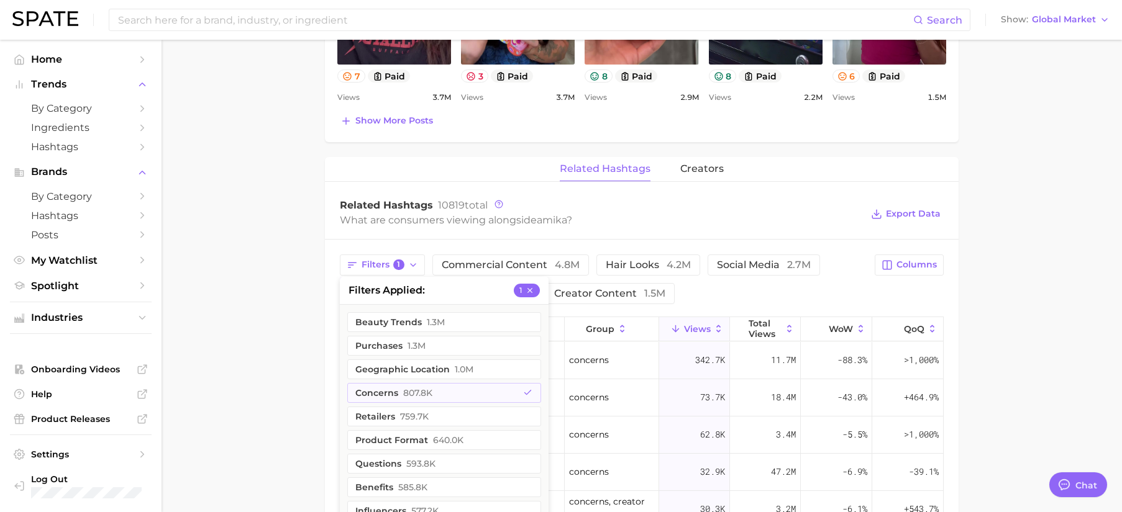
click at [761, 299] on div "Filters 1 filters applied 1 beauty trends 1.3m purchases 1.3m geographic locati…" at bounding box center [603, 280] width 527 height 50
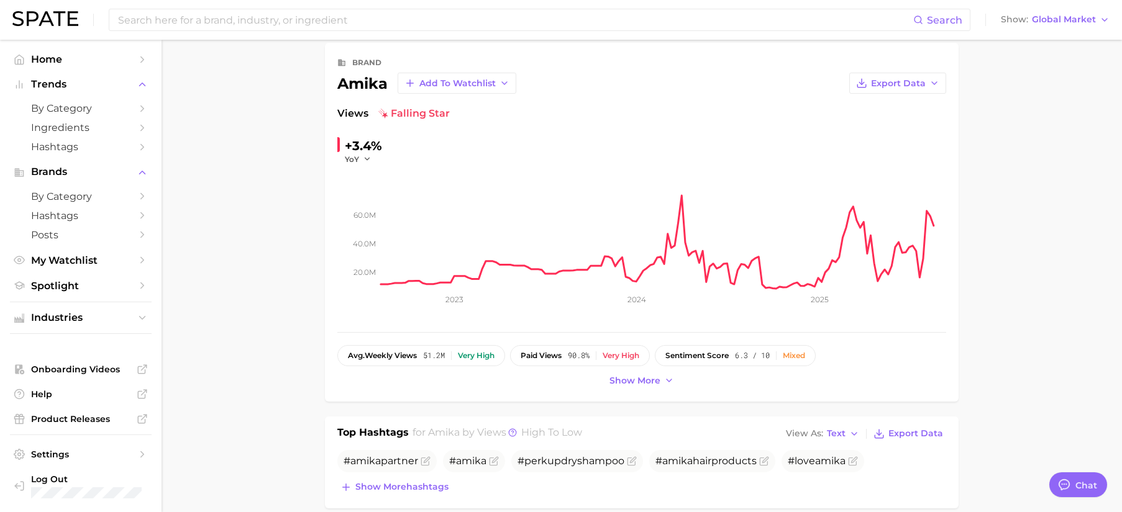
scroll to position [0, 0]
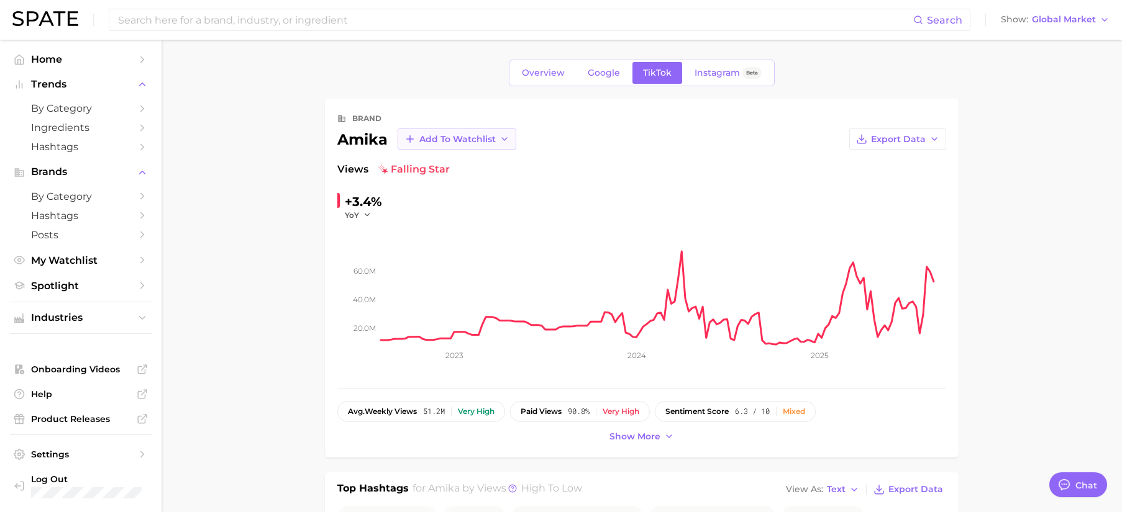
click at [447, 142] on span "Add to Watchlist" at bounding box center [457, 139] width 76 height 11
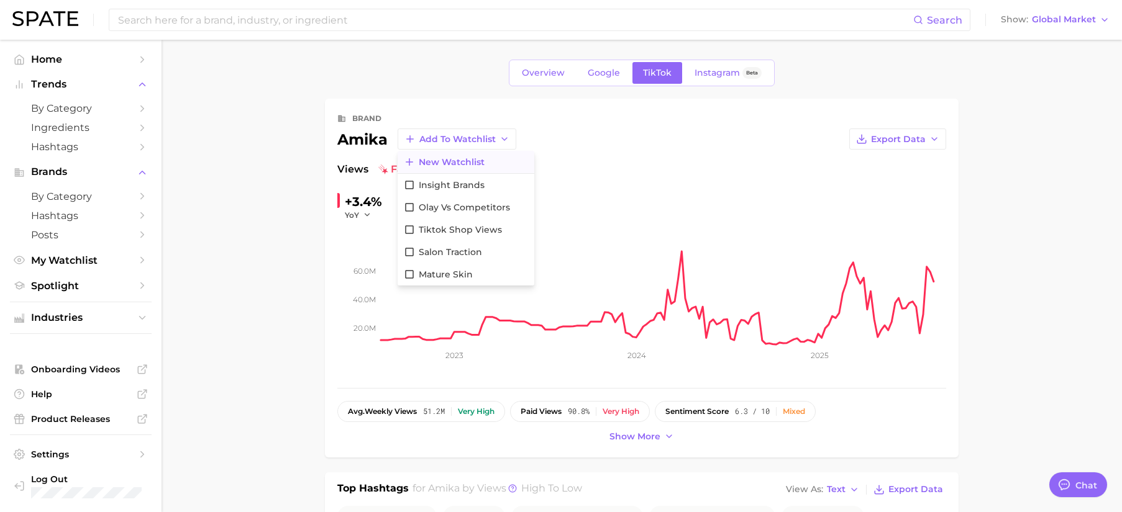
click at [448, 153] on button "New Watchlist" at bounding box center [466, 162] width 137 height 22
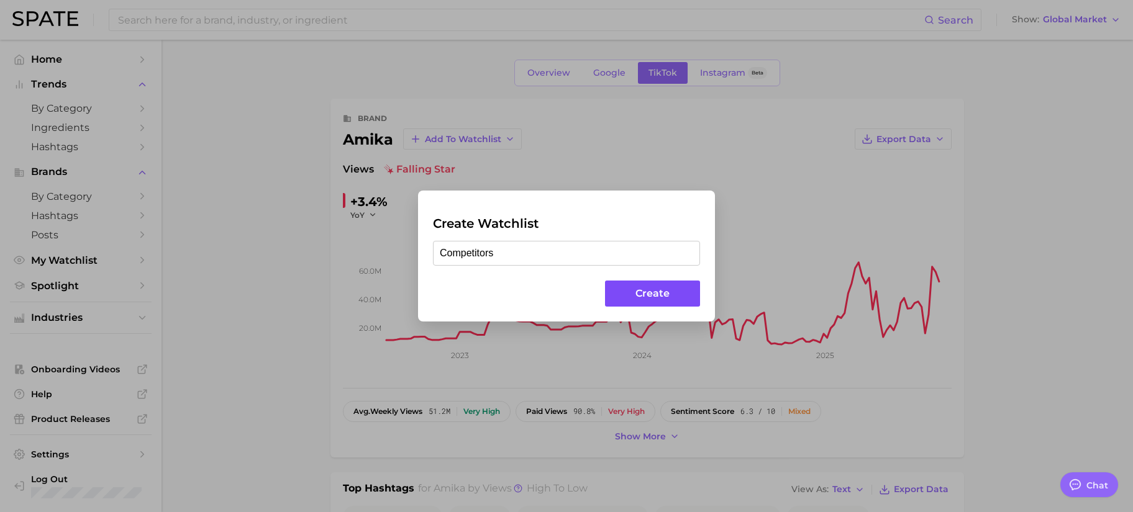
type input "Competitors"
click at [639, 289] on button "Create" at bounding box center [652, 294] width 95 height 27
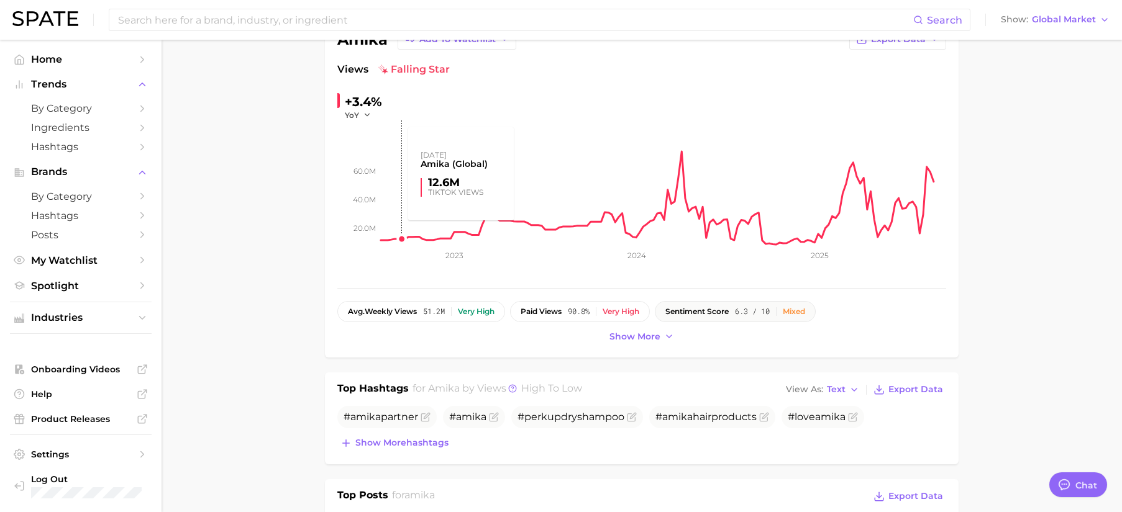
scroll to position [103, 0]
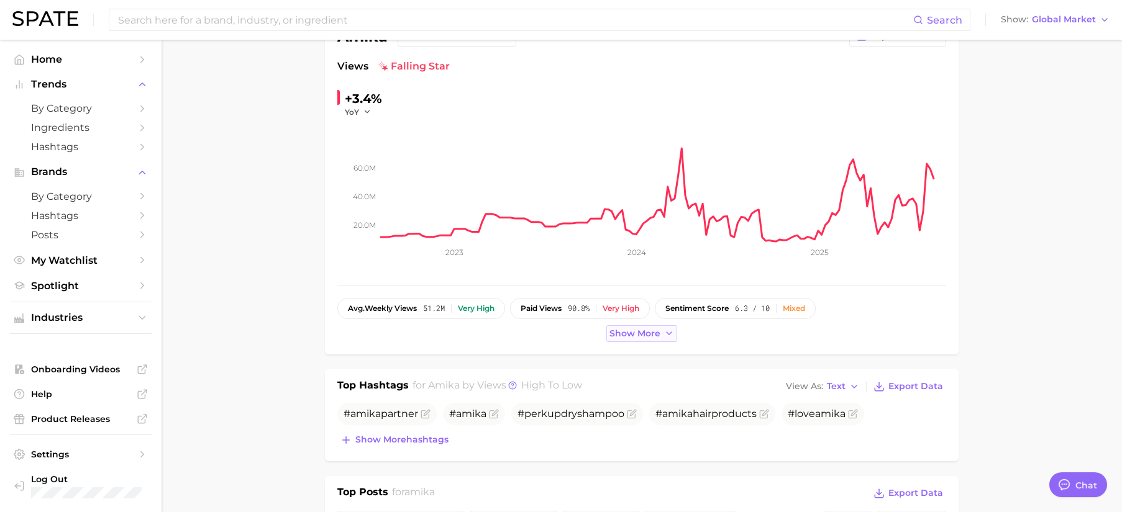
click at [668, 329] on icon at bounding box center [669, 334] width 10 height 10
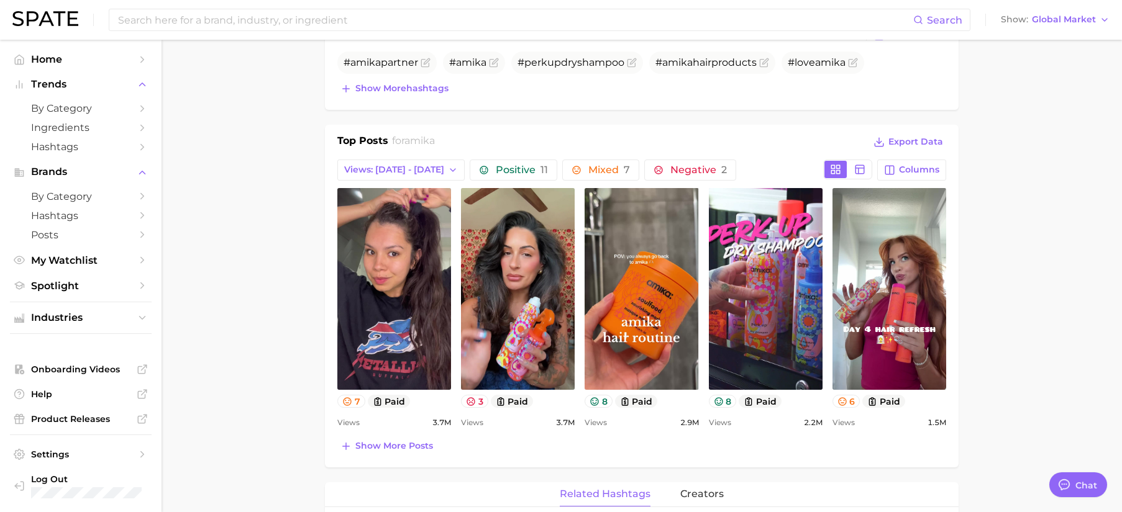
scroll to position [509, 0]
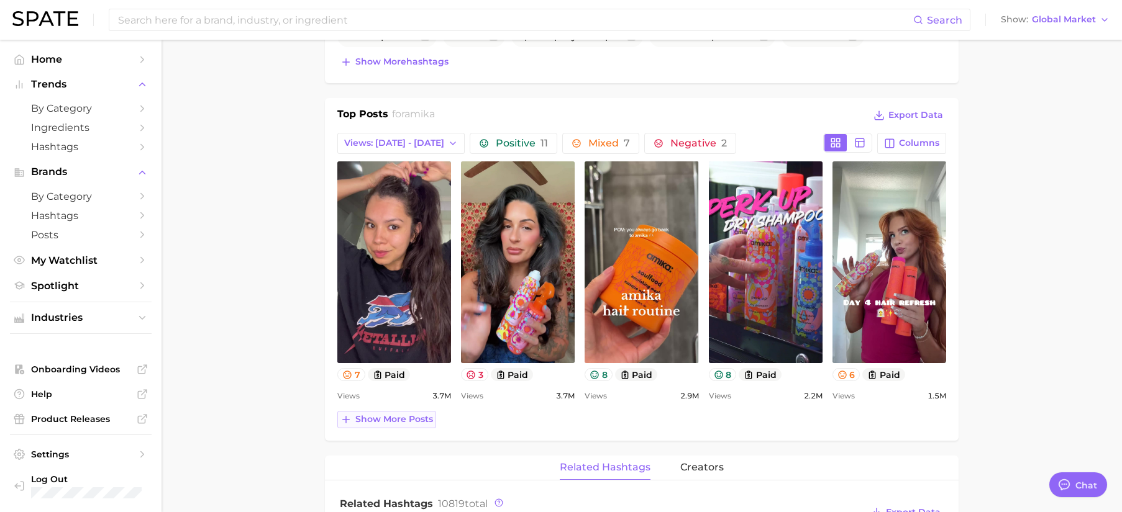
click at [421, 418] on span "Show more posts" at bounding box center [394, 419] width 78 height 11
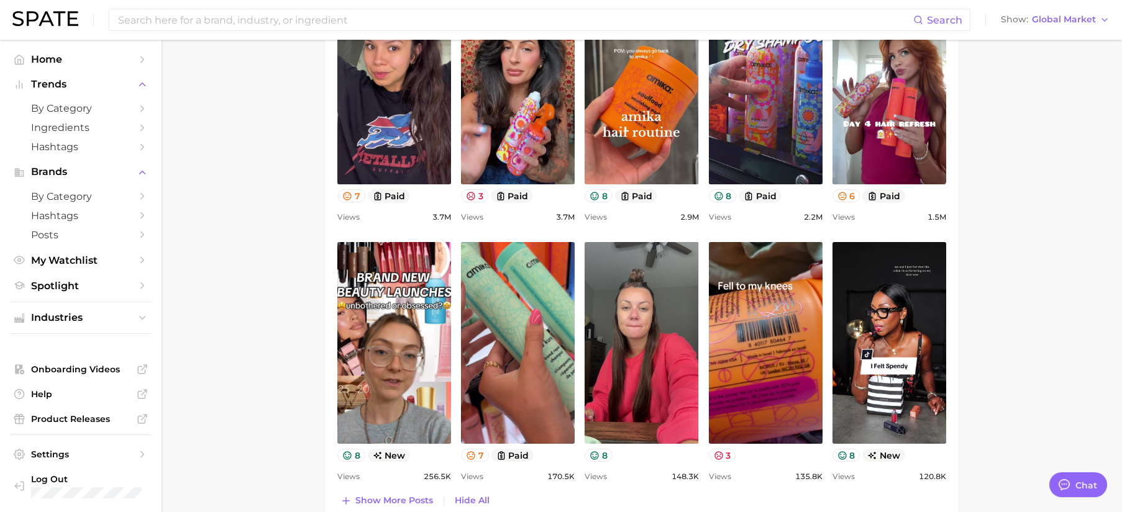
scroll to position [691, 0]
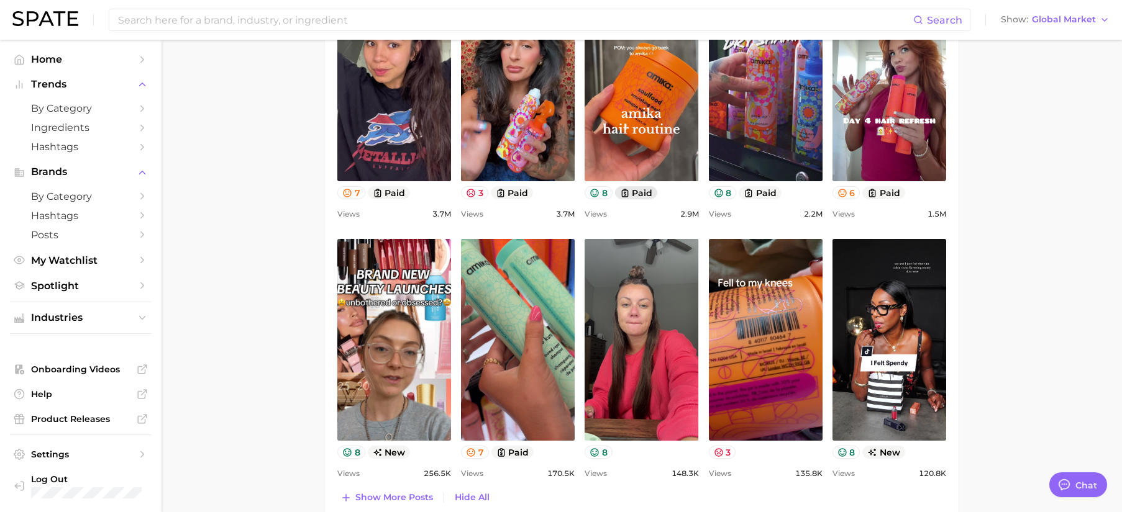
click at [638, 190] on button "paid" at bounding box center [636, 192] width 43 height 13
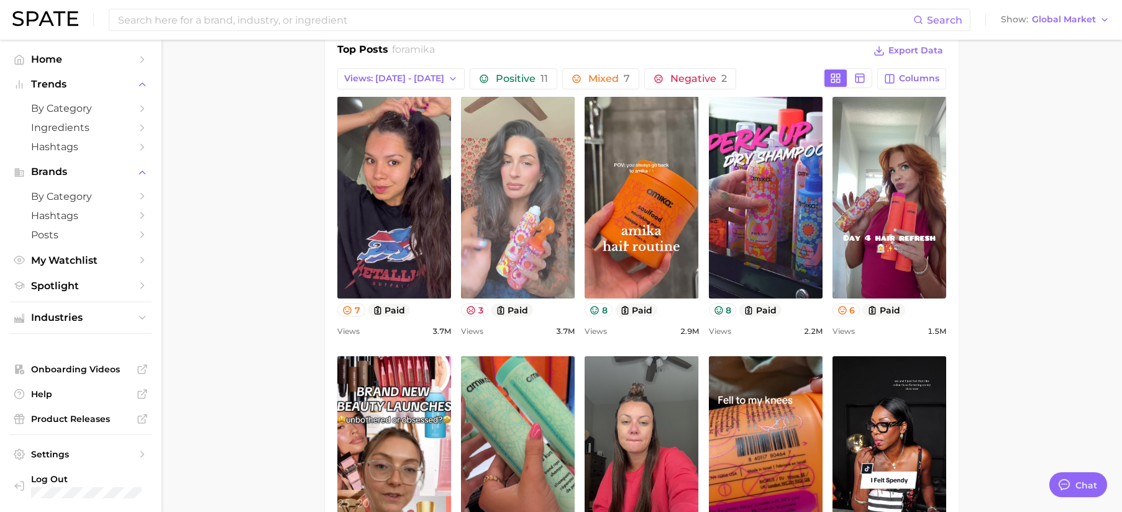
scroll to position [571, 0]
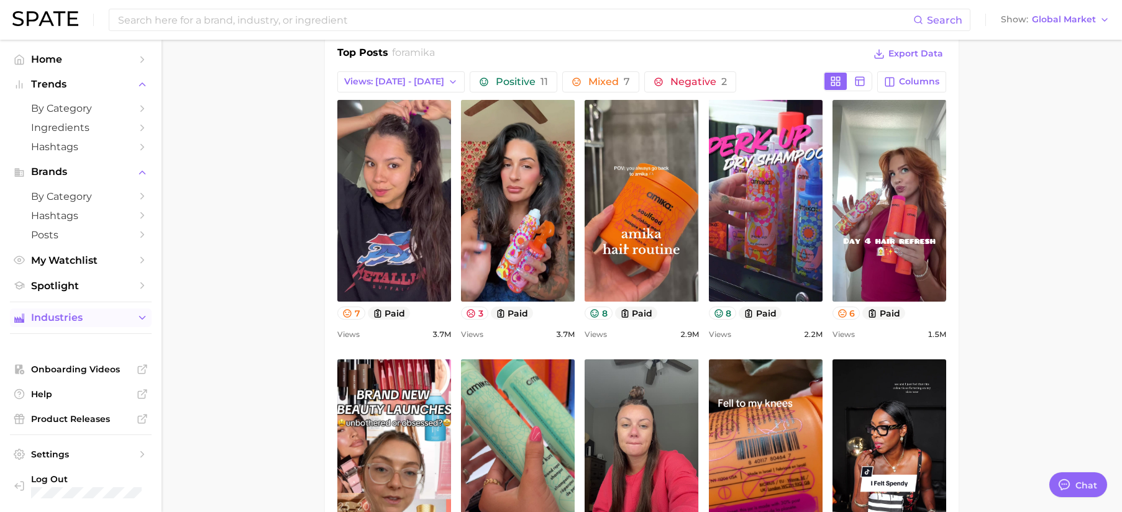
click at [96, 318] on span "Industries" at bounding box center [80, 317] width 99 height 11
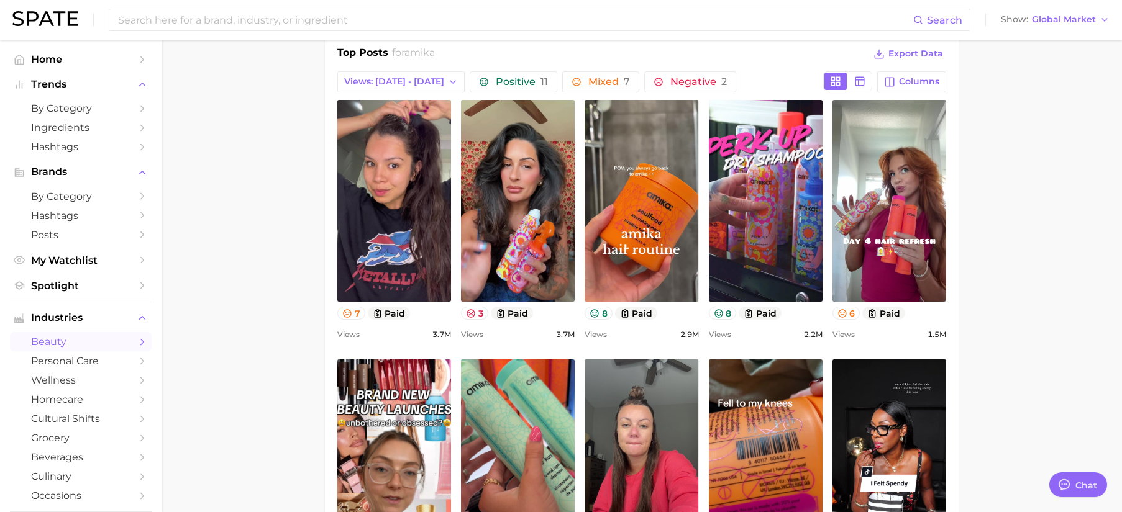
click at [76, 345] on span "beauty" at bounding box center [80, 342] width 99 height 12
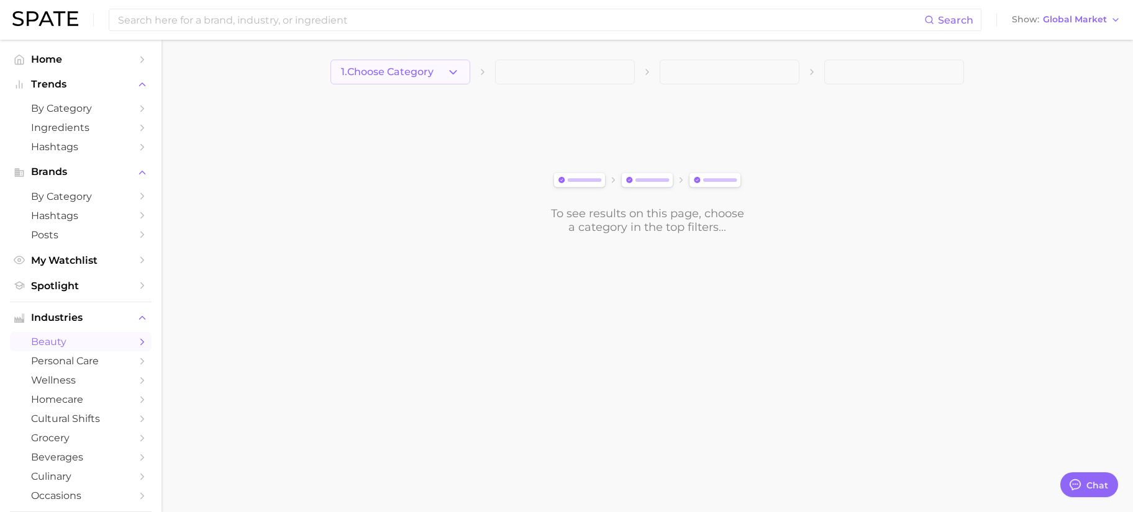
click at [422, 76] on span "1. Choose Category" at bounding box center [387, 71] width 93 height 11
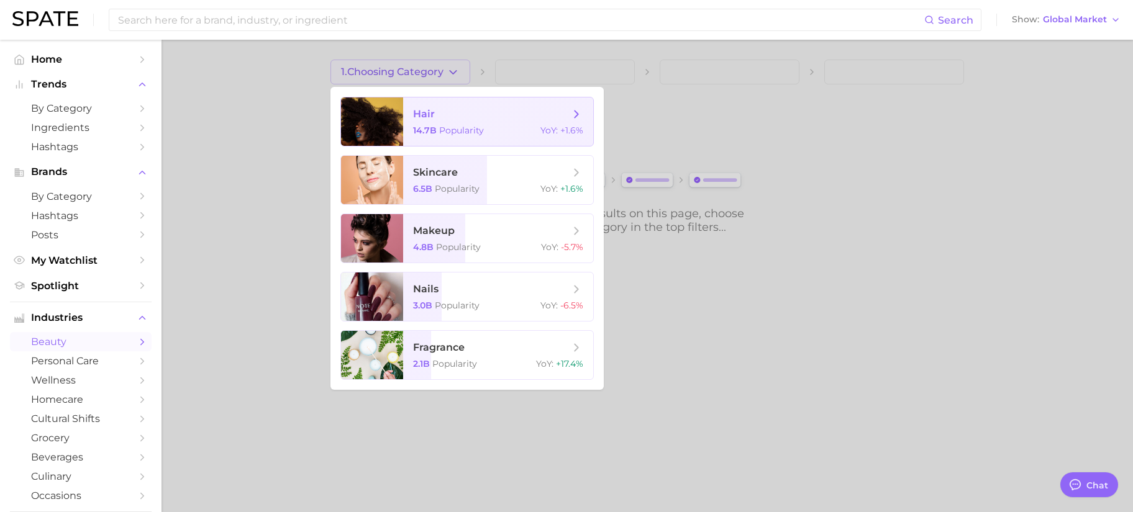
click at [458, 139] on span "hair 14.7b Popularity YoY : +1.6%" at bounding box center [498, 122] width 190 height 48
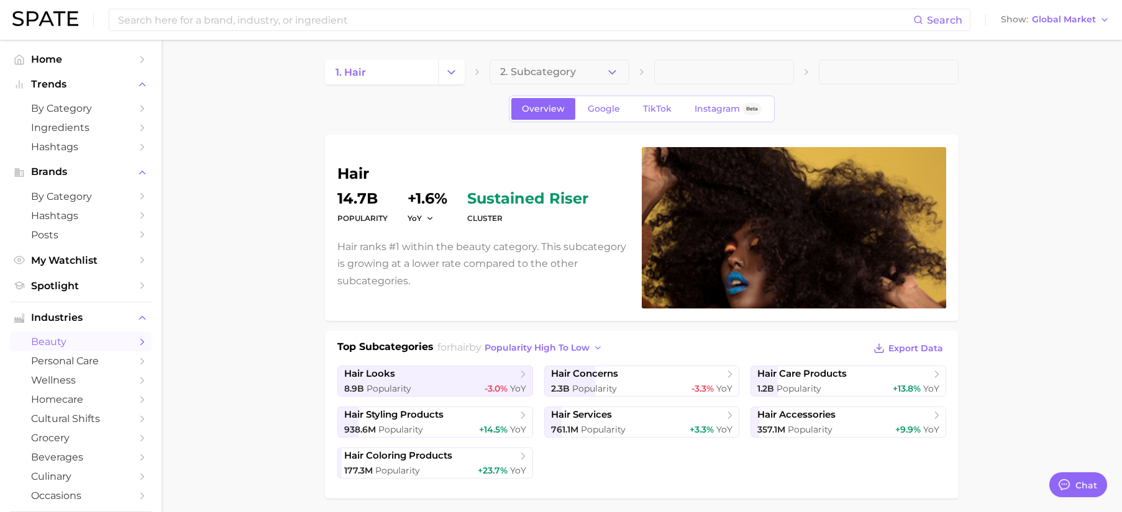
scroll to position [19, 0]
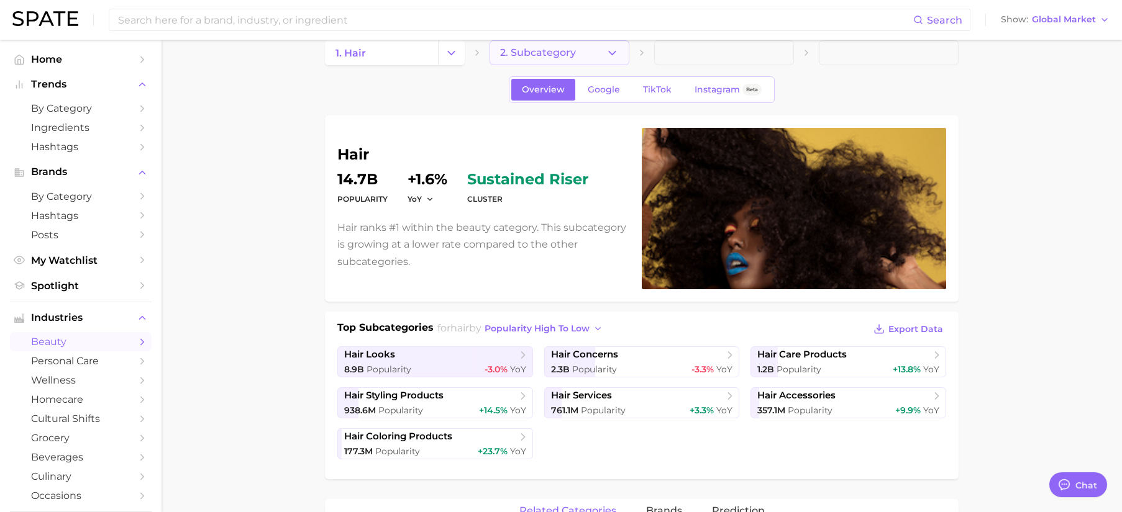
click at [593, 48] on button "2. Subcategory" at bounding box center [559, 52] width 140 height 25
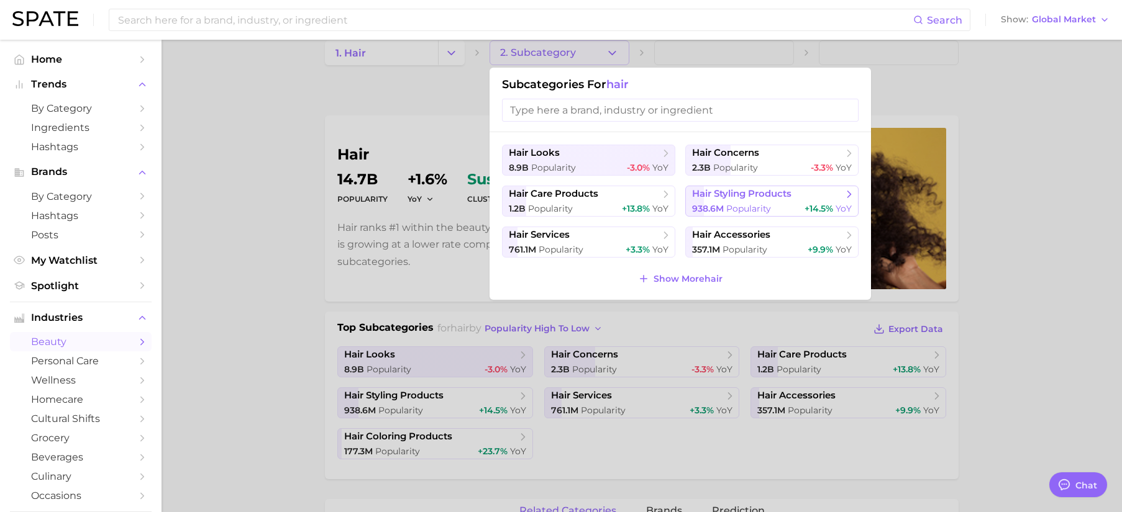
click at [733, 209] on span "Popularity" at bounding box center [748, 208] width 45 height 11
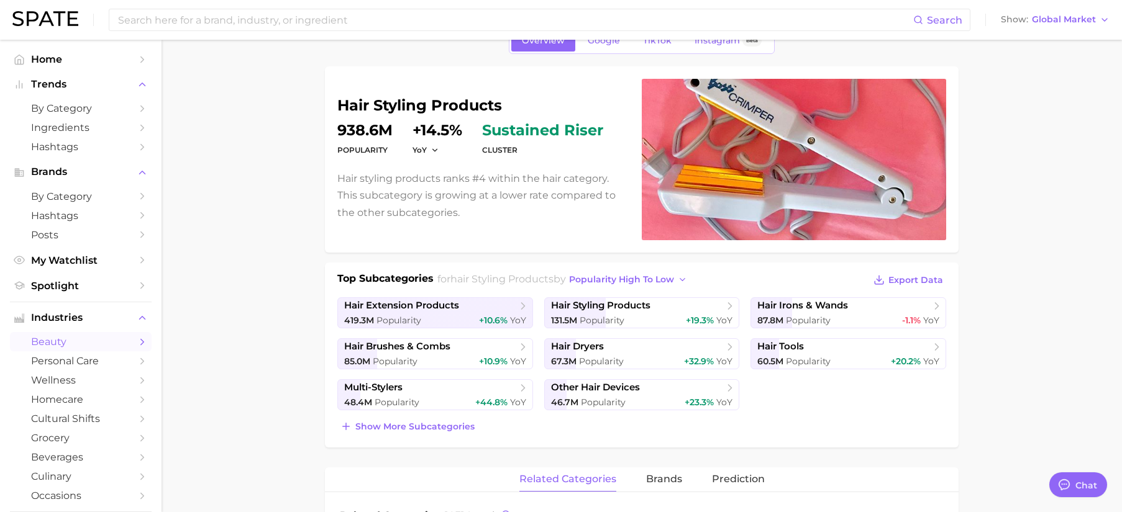
scroll to position [91, 0]
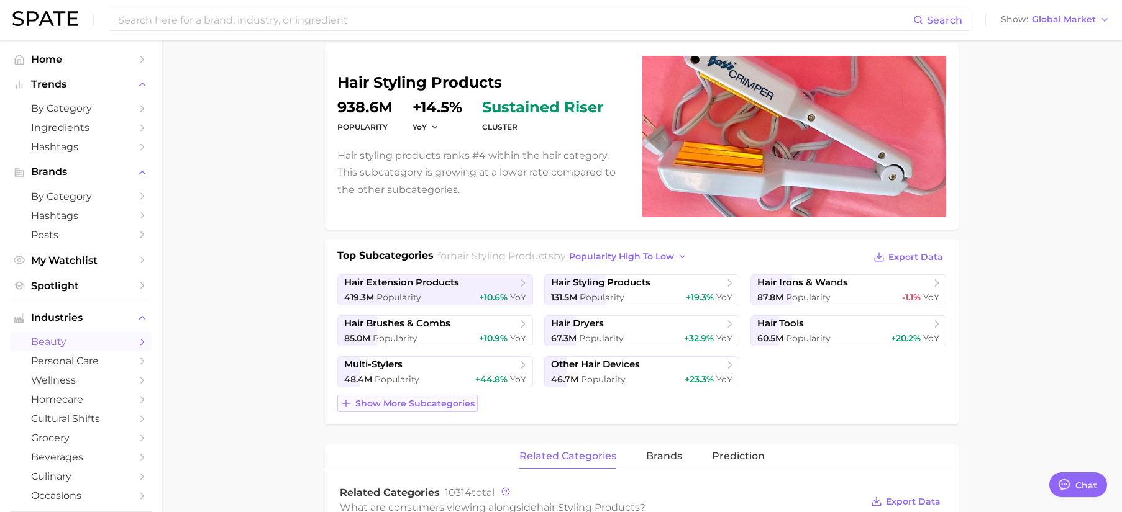
click at [444, 411] on button "Show more subcategories" at bounding box center [407, 403] width 140 height 17
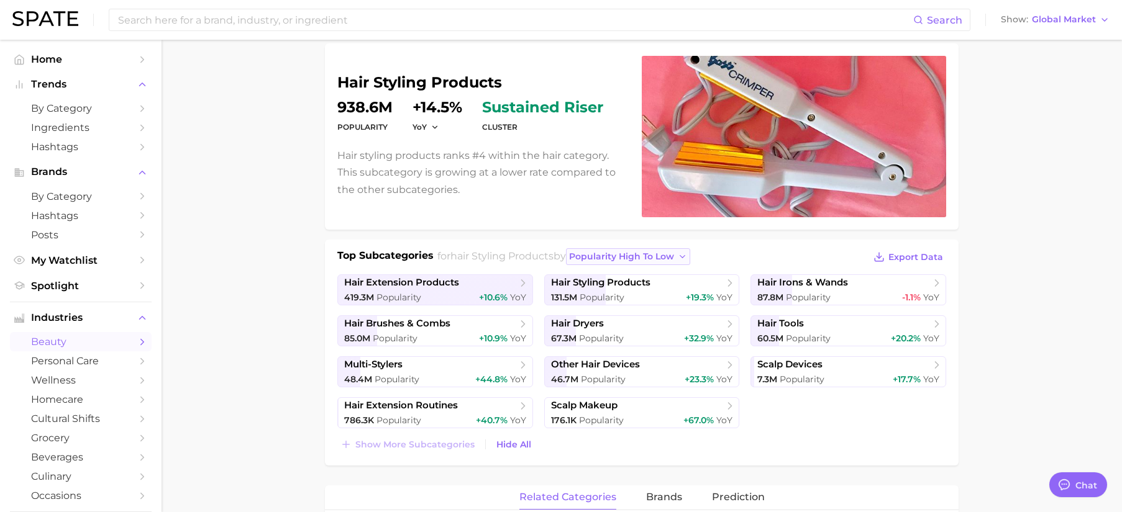
click at [645, 261] on span "popularity high to low" at bounding box center [621, 257] width 105 height 11
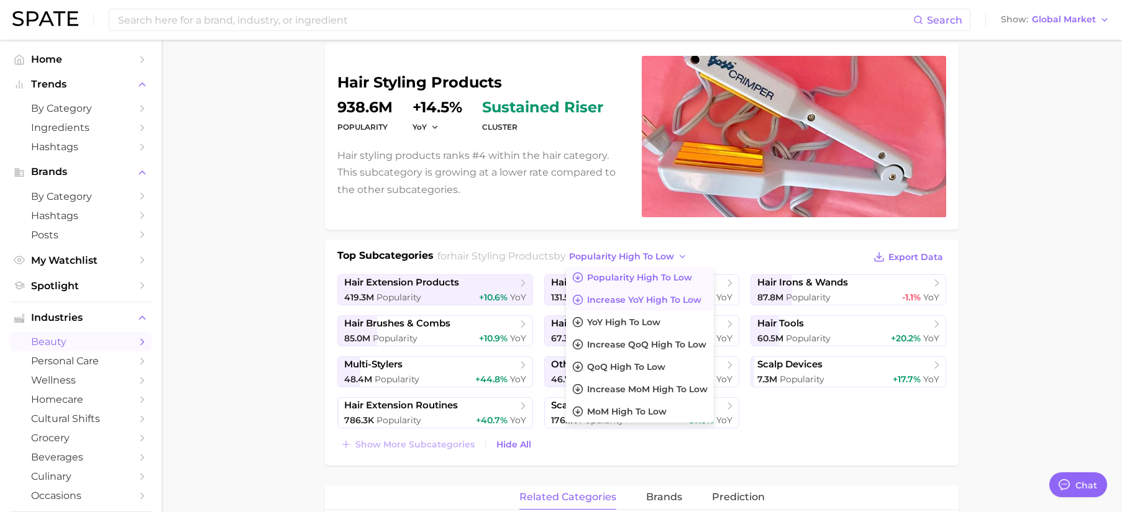
click at [652, 300] on span "Increase YoY high to low" at bounding box center [644, 300] width 114 height 11
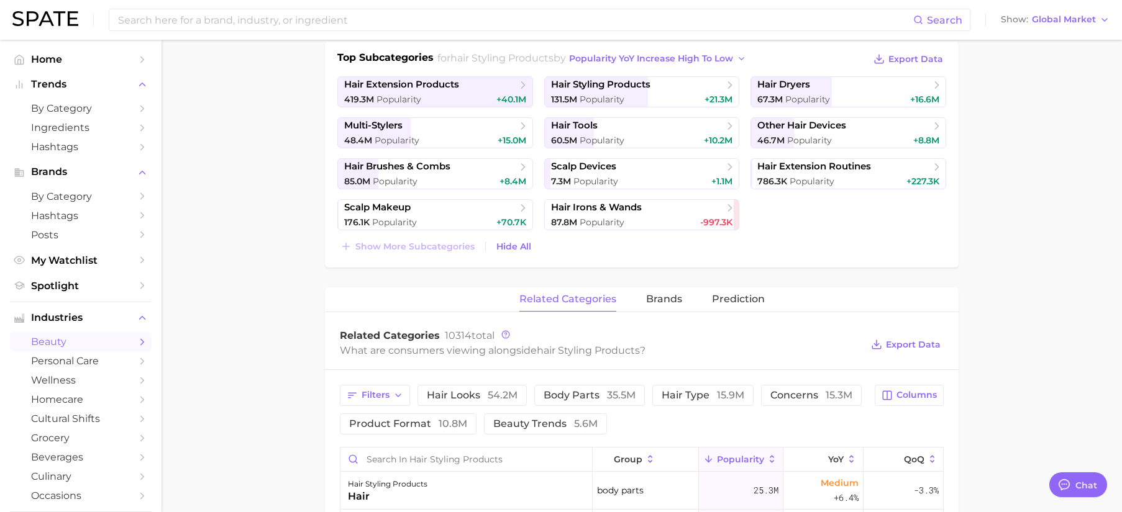
scroll to position [291, 0]
click at [680, 295] on span "brands" at bounding box center [664, 298] width 36 height 11
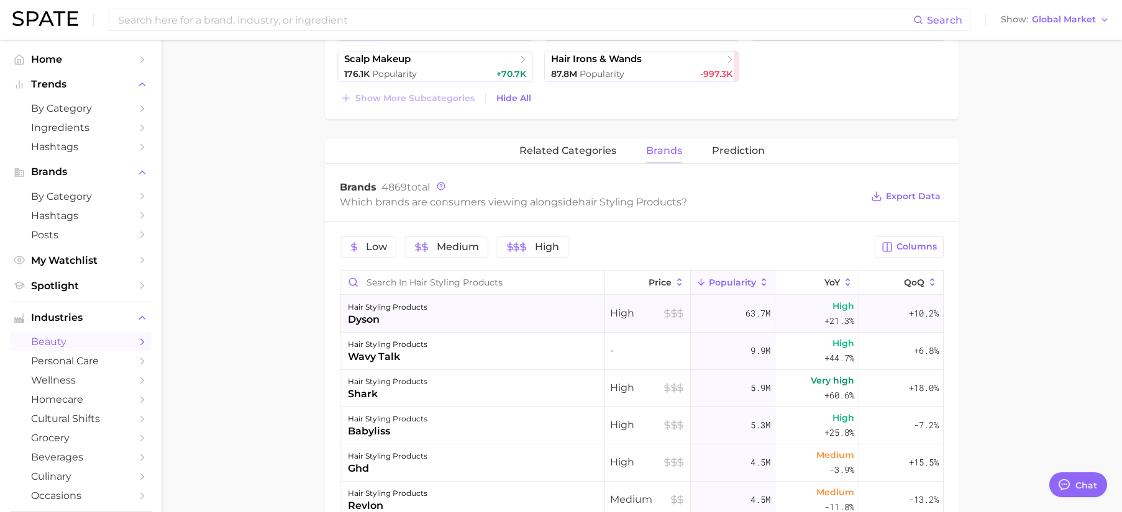
scroll to position [441, 0]
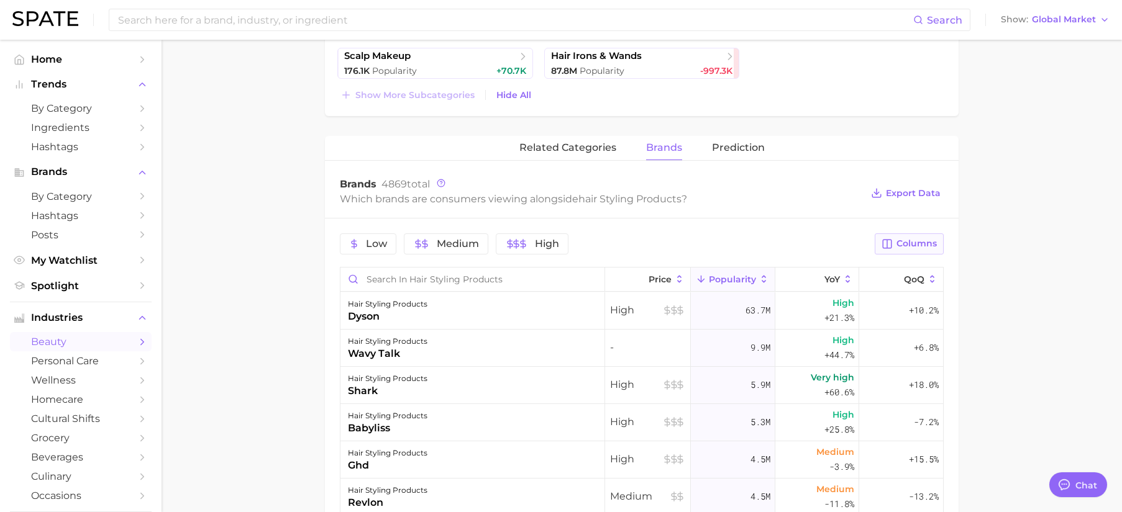
click at [900, 247] on span "Columns" at bounding box center [916, 244] width 40 height 11
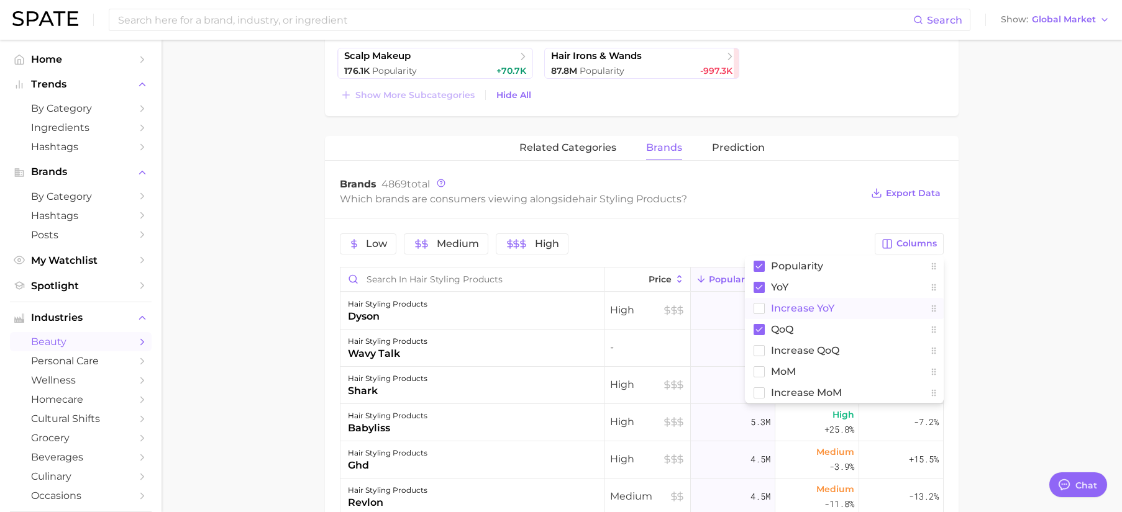
click at [860, 307] on button "Increase YoY" at bounding box center [844, 308] width 199 height 21
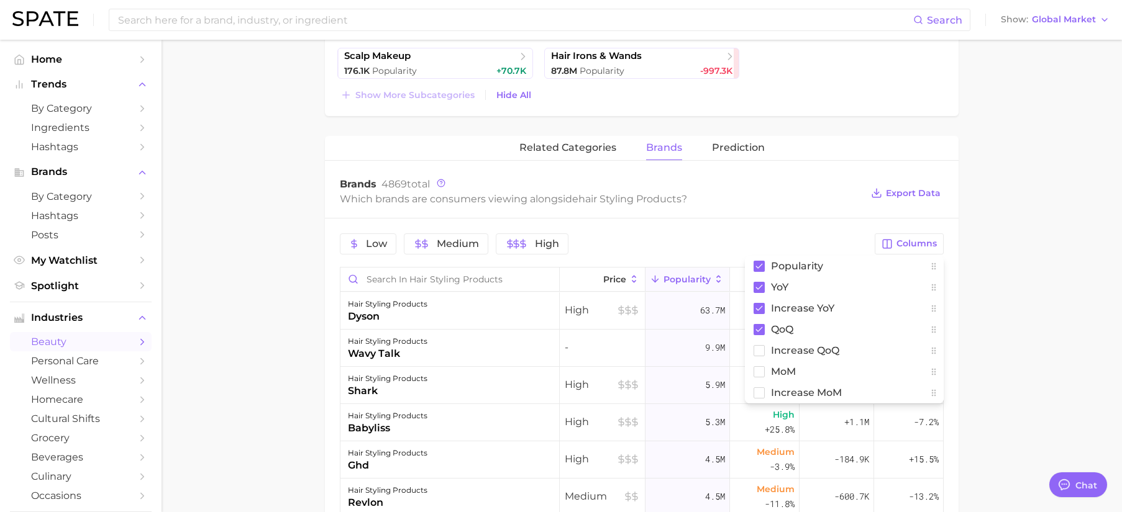
click at [1108, 303] on main "1. hair 2. hair styling products 3. Subcategory Overview Google TikTok Instagra…" at bounding box center [642, 228] width 960 height 1258
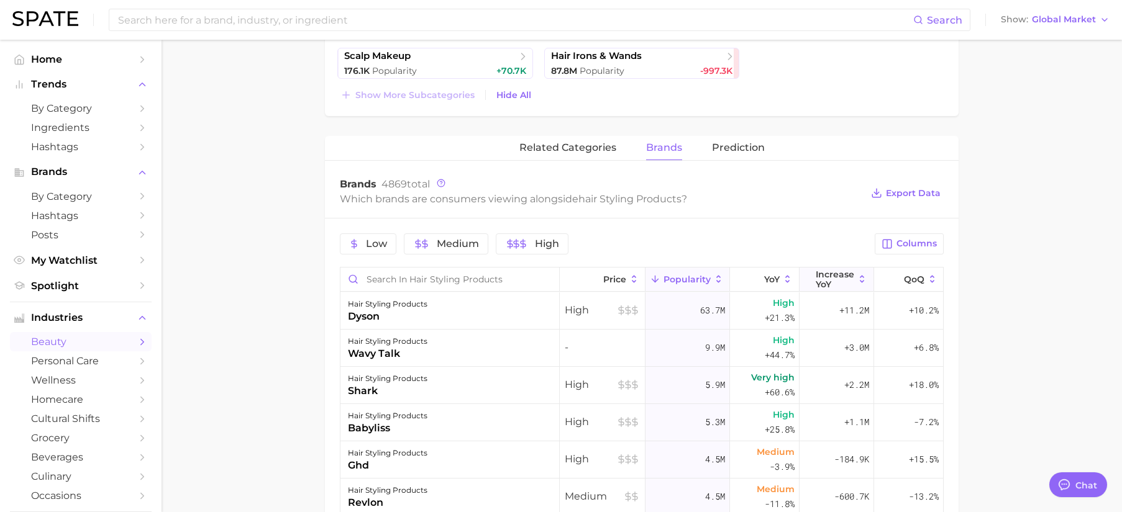
click at [823, 279] on span "Increase YoY" at bounding box center [835, 280] width 39 height 20
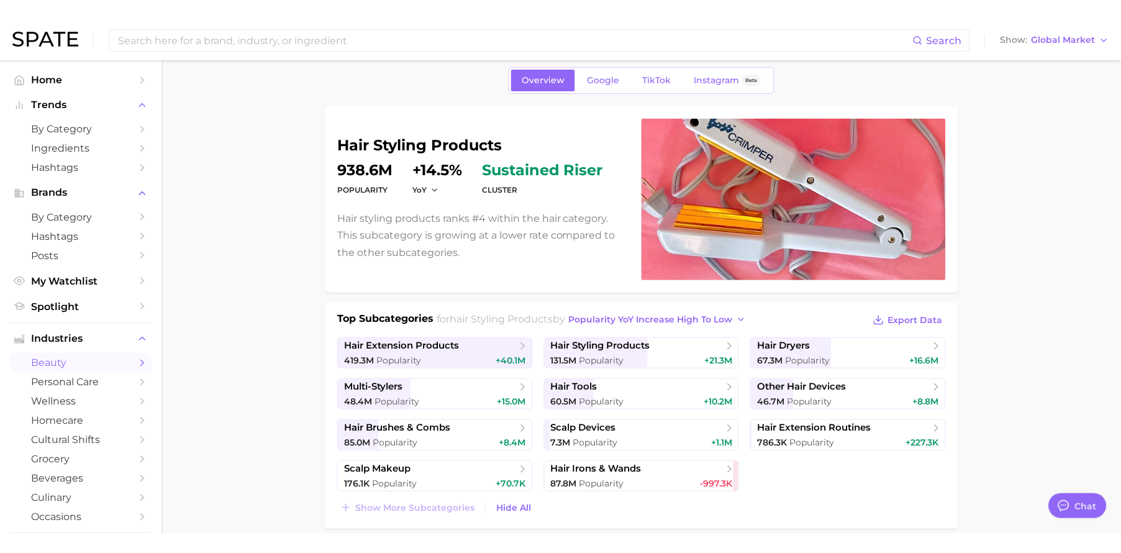
scroll to position [0, 0]
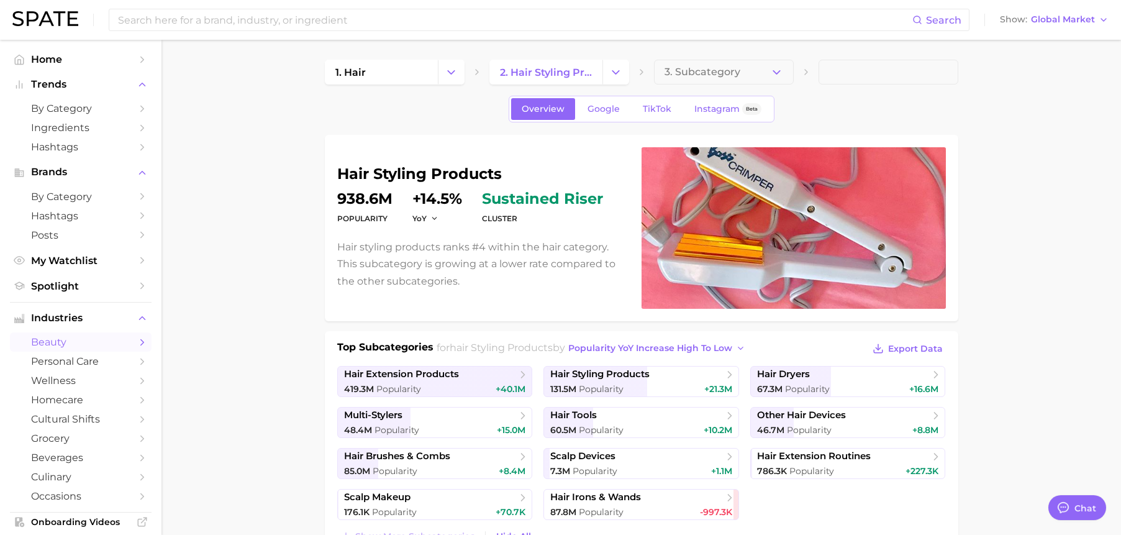
type textarea "x"
